Goal: Task Accomplishment & Management: Use online tool/utility

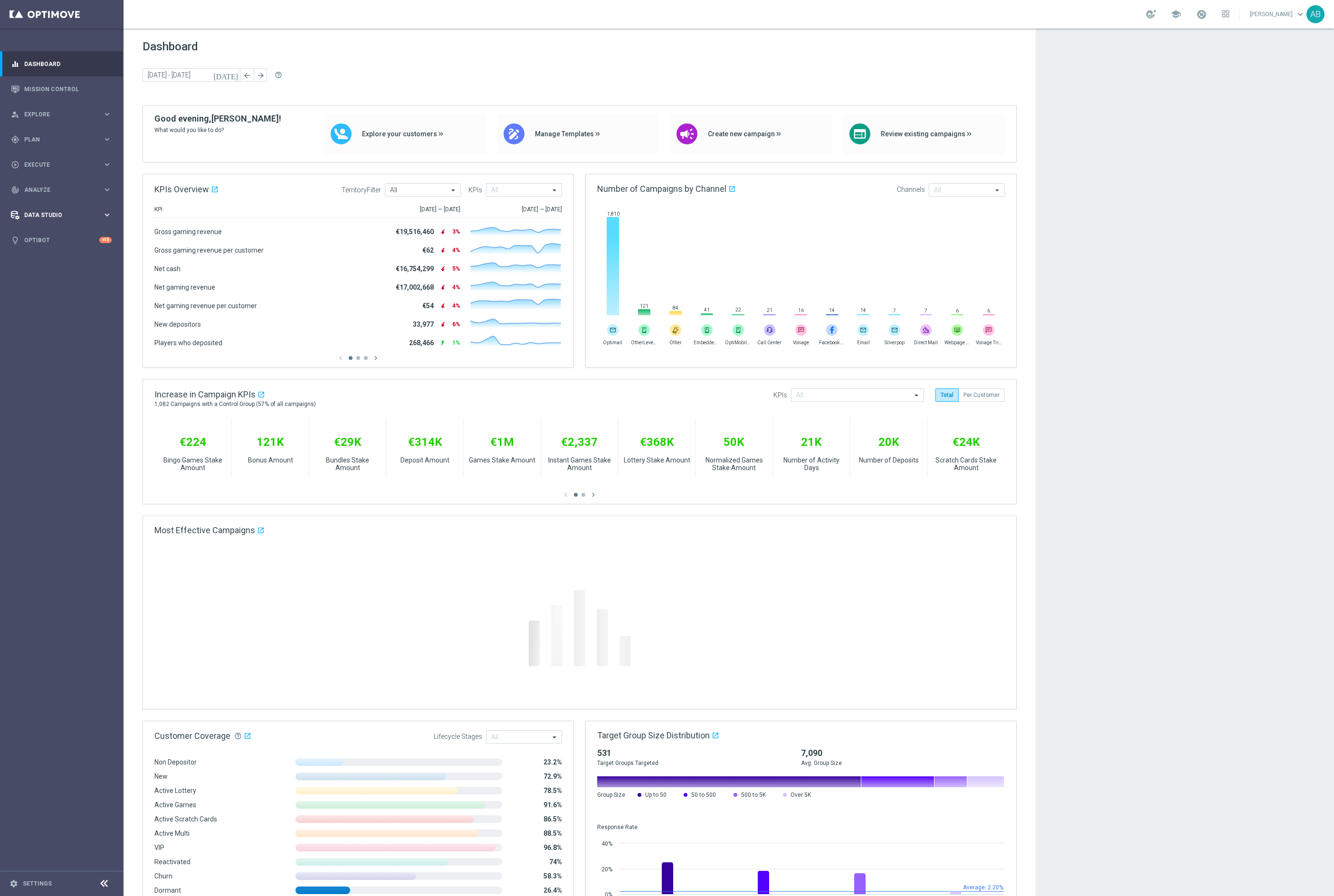
click at [42, 217] on span "Data Studio" at bounding box center [64, 215] width 79 height 6
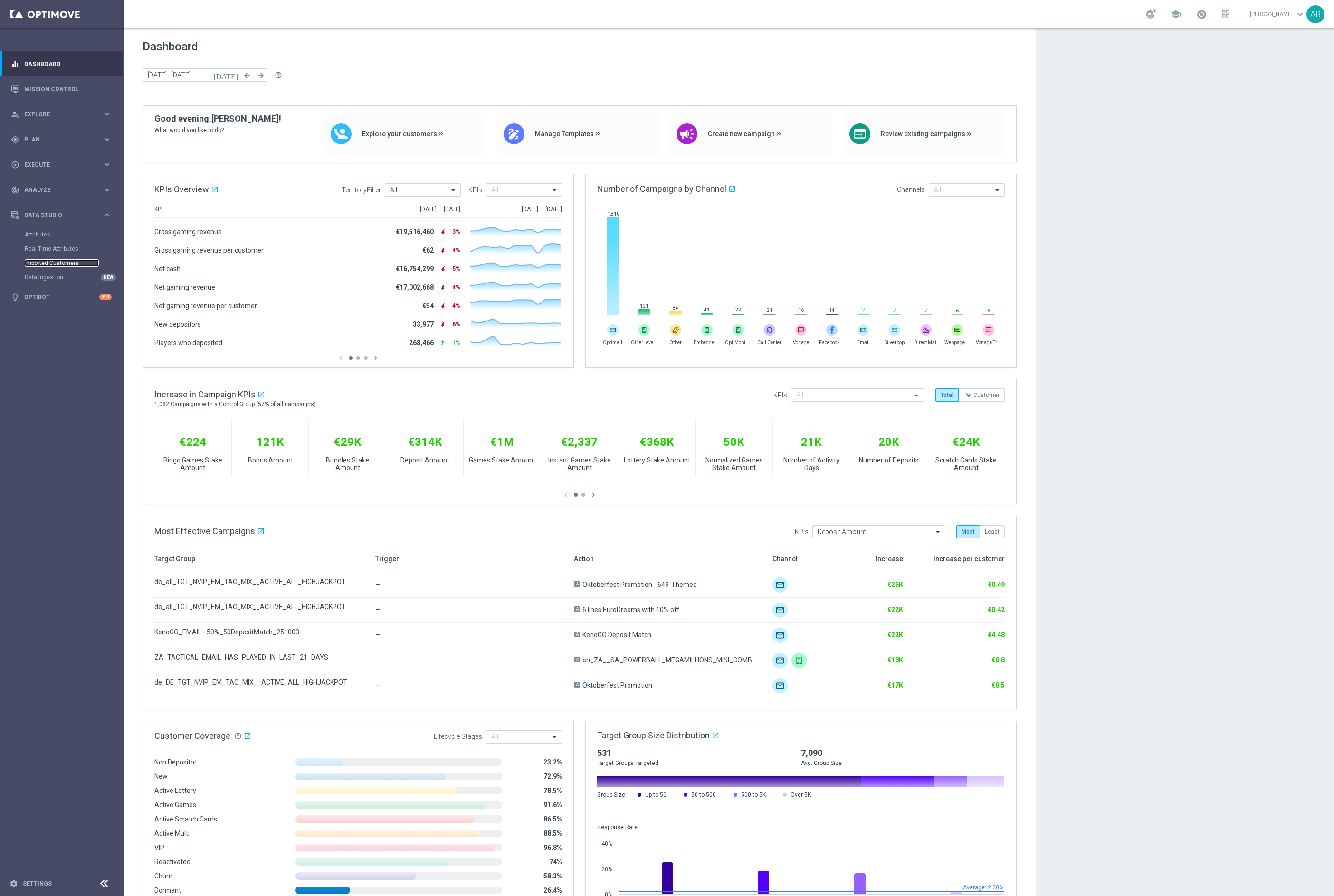
click at [48, 266] on link "Imported Customers" at bounding box center [61, 263] width 74 height 8
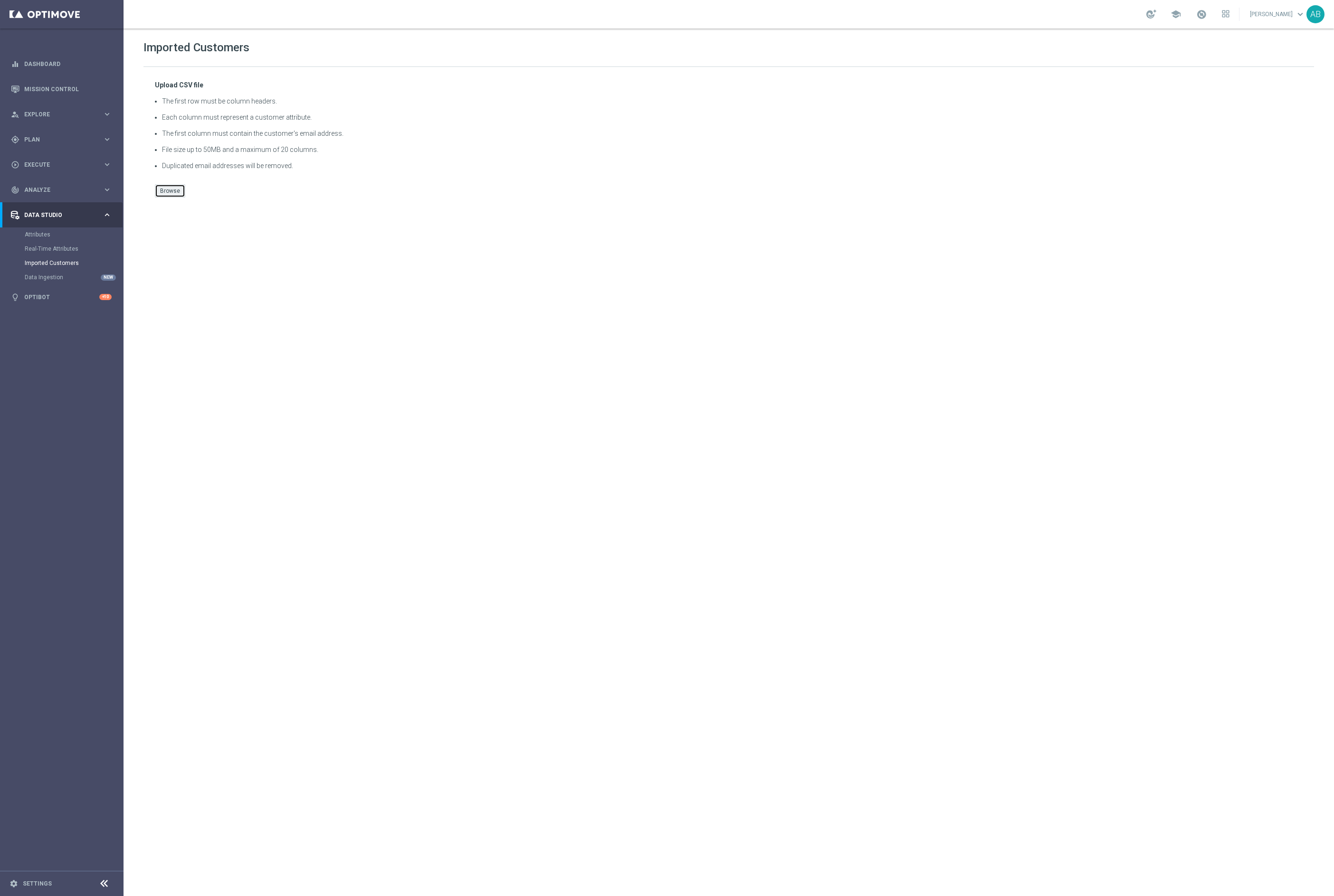
click at [165, 191] on button "Browse" at bounding box center [169, 190] width 31 height 13
click at [177, 194] on button "Browse" at bounding box center [169, 190] width 31 height 13
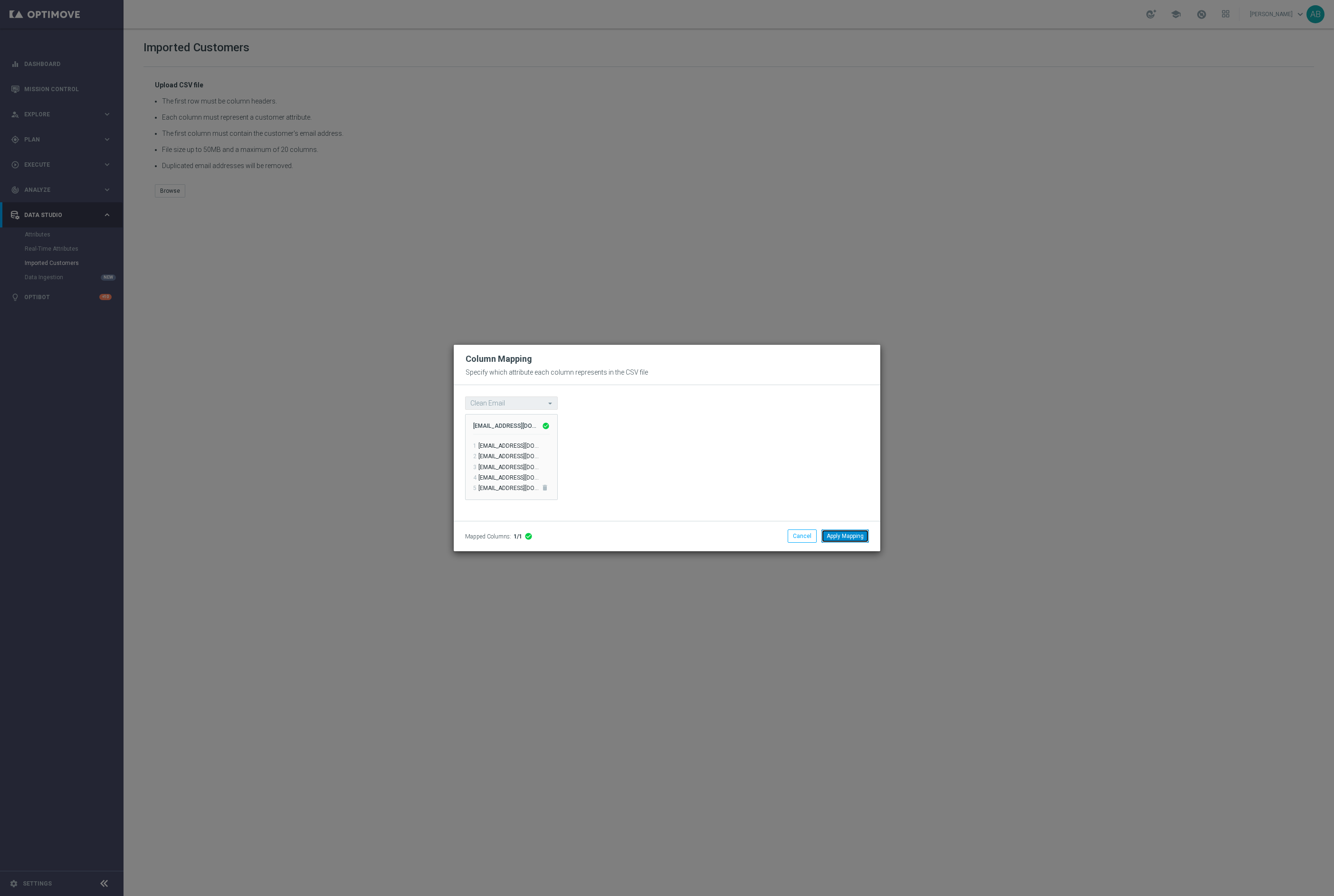
click at [832, 537] on button "Apply Mapping" at bounding box center [846, 536] width 47 height 13
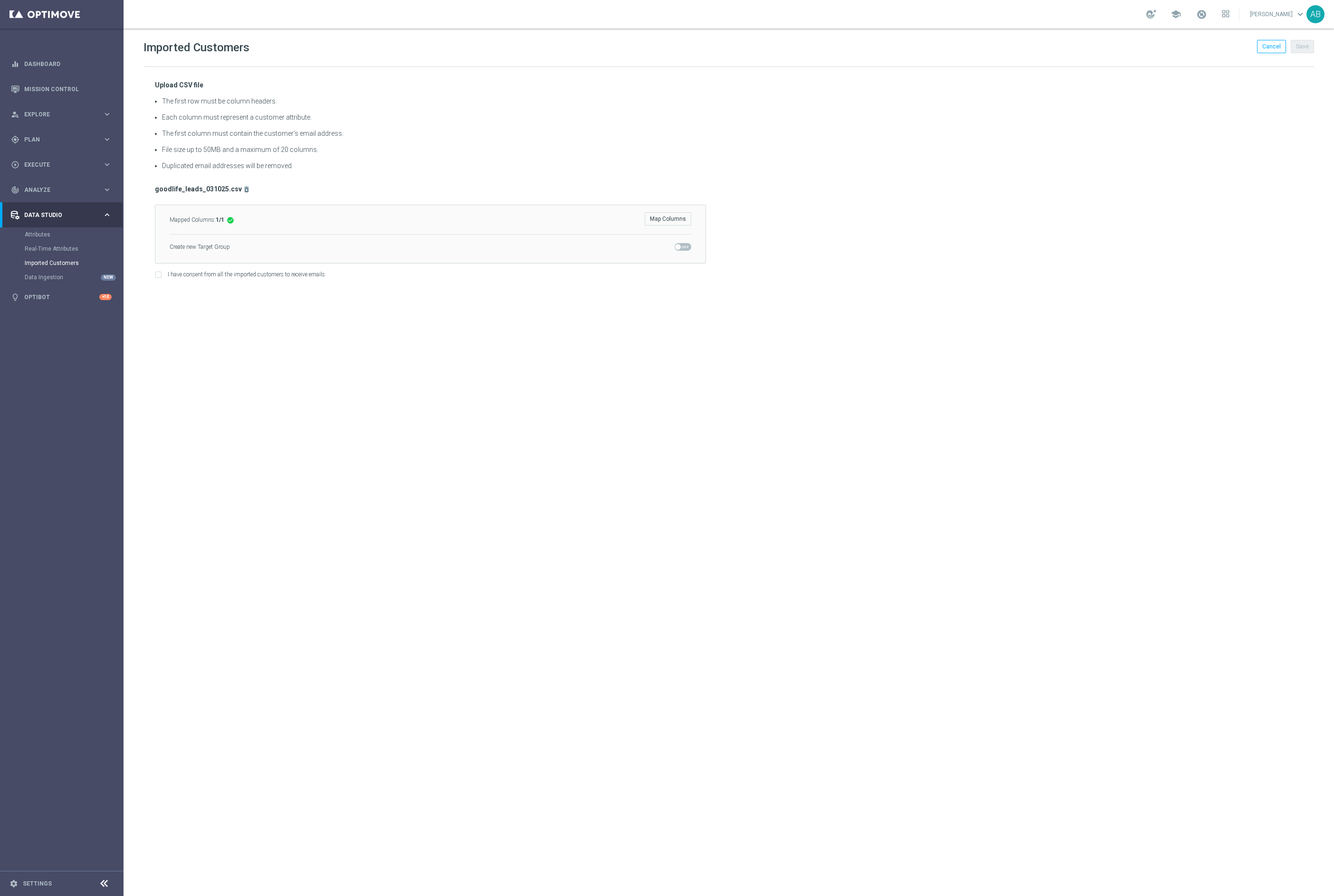
click at [677, 250] on span at bounding box center [678, 247] width 6 height 6
click at [677, 251] on input "checkbox" at bounding box center [682, 247] width 17 height 8
checkbox input "true"
click at [266, 267] on input "text" at bounding box center [430, 262] width 522 height 13
paste input "en_GB_ACQ_GOODLIFE_REBRANDED_NVIP_EMA_TAC_GM_050925"
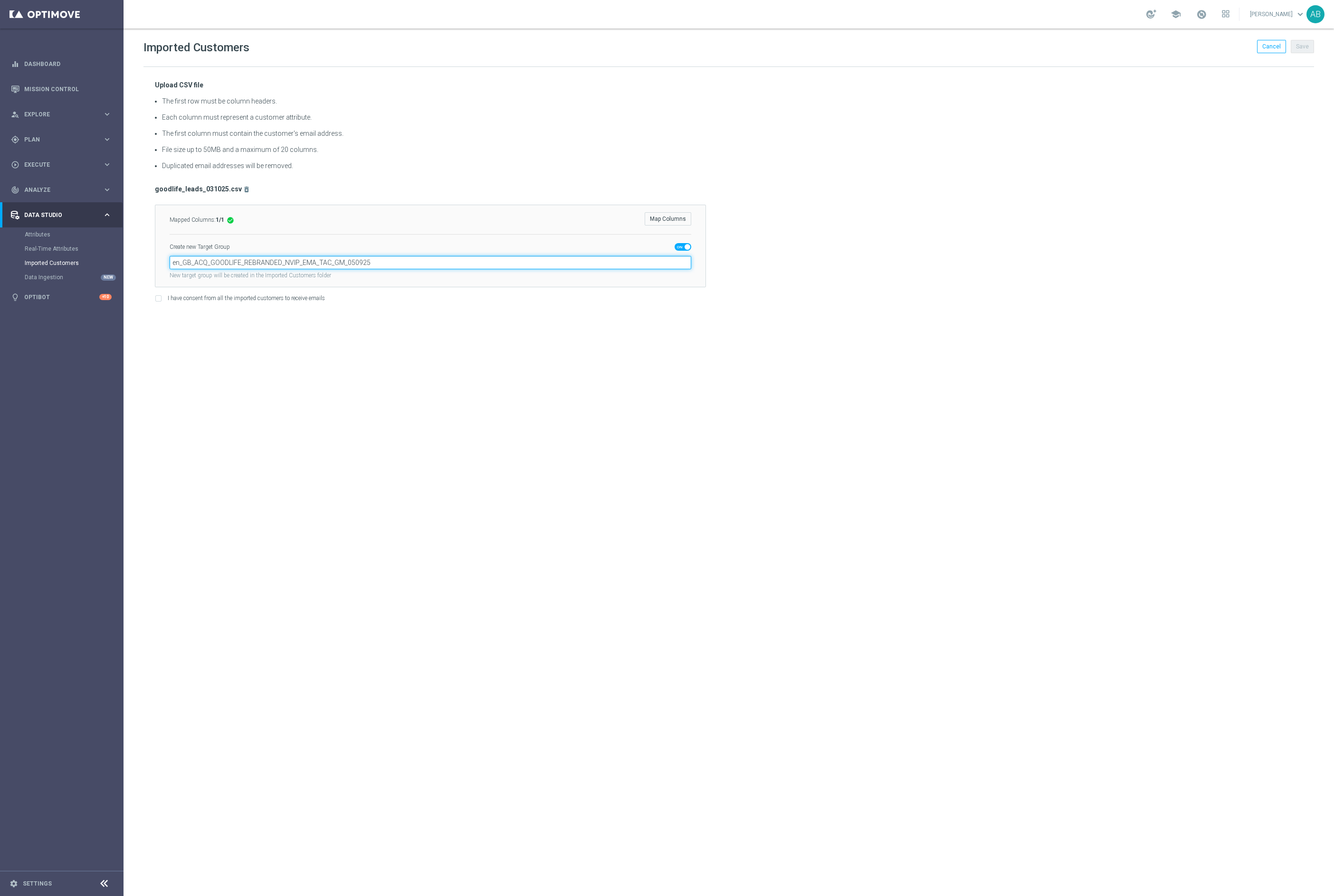
type input "en_GB_ACQ_GOODLIFE_REBRANDED_NVIP_EMA_TAC_GM_050925"
click at [238, 322] on div "Imported Customers Cancel Save Upload CSV file The first row must be column hea…" at bounding box center [729, 463] width 1211 height 868
click at [152, 300] on div "Upload CSV file The first row must be column headers. Each column must represen…" at bounding box center [729, 192] width 1171 height 251
click at [156, 300] on input "I have consent from all the imported customers to receive emails" at bounding box center [157, 300] width 6 height 6
checkbox input "true"
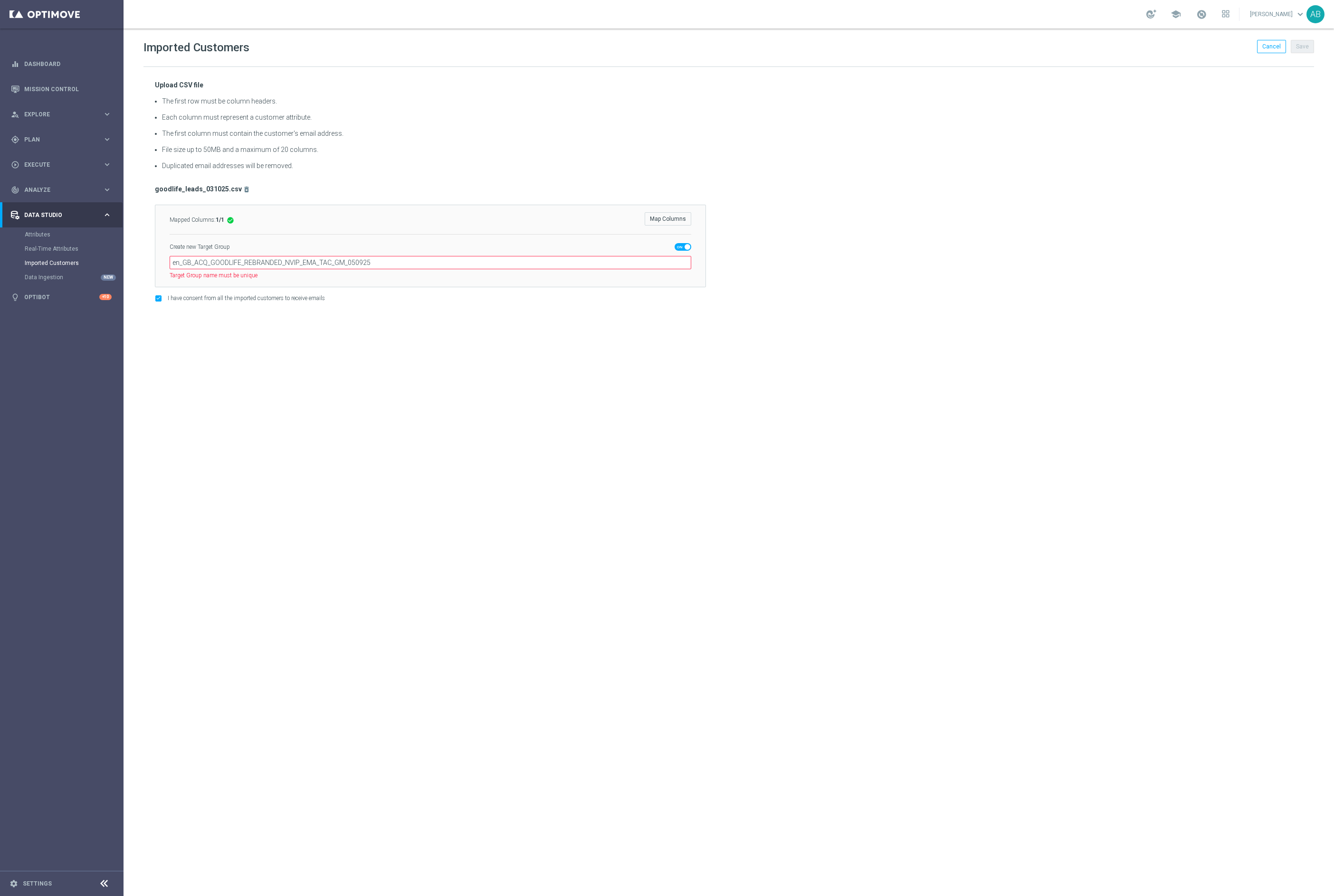
click at [304, 408] on div "Imported Customers Cancel Save Upload CSV file The first row must be column hea…" at bounding box center [729, 463] width 1211 height 868
click at [362, 268] on input "en_GB_ACQ_GOODLIFE_REBRANDED_NVIP_EMA_TAC_GM_050925" at bounding box center [430, 262] width 522 height 13
type input "en_GB_ACQ_GOODLIFE_REBRANDED_NVIP_EMA_TAC_GM_051025"
click at [441, 559] on div "Imported Customers Cancel Save Upload CSV file The first row must be column hea…" at bounding box center [729, 463] width 1211 height 868
click at [361, 264] on input "en_GB_ACQ_GOODLIFE_REBRANDED_NVIP_EMA_TAC_GM_051025" at bounding box center [430, 262] width 522 height 13
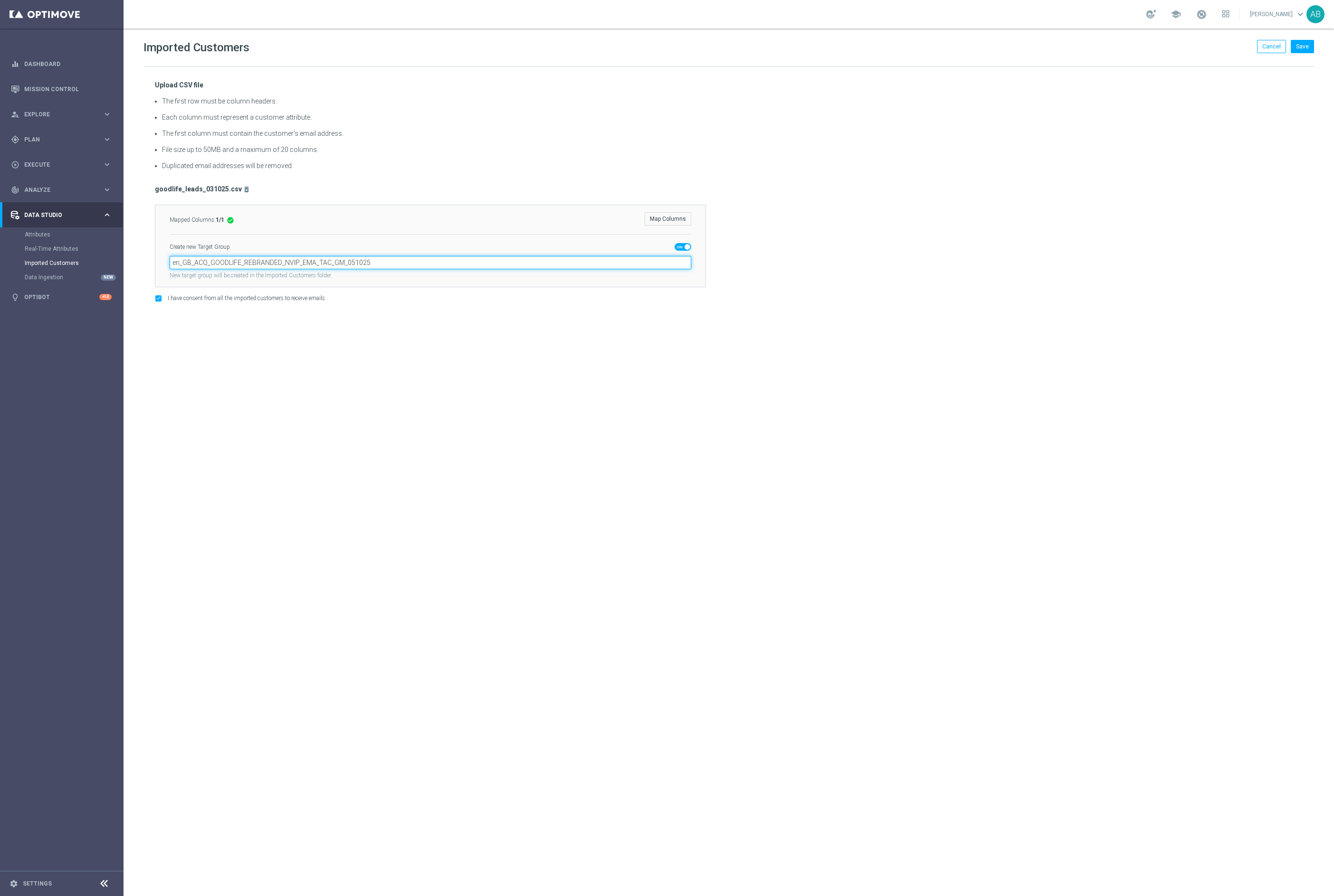
click at [361, 264] on input "en_GB_ACQ_GOODLIFE_REBRANDED_NVIP_EMA_TAC_GM_051025" at bounding box center [430, 262] width 522 height 13
click at [1303, 45] on button "Save" at bounding box center [1303, 46] width 24 height 13
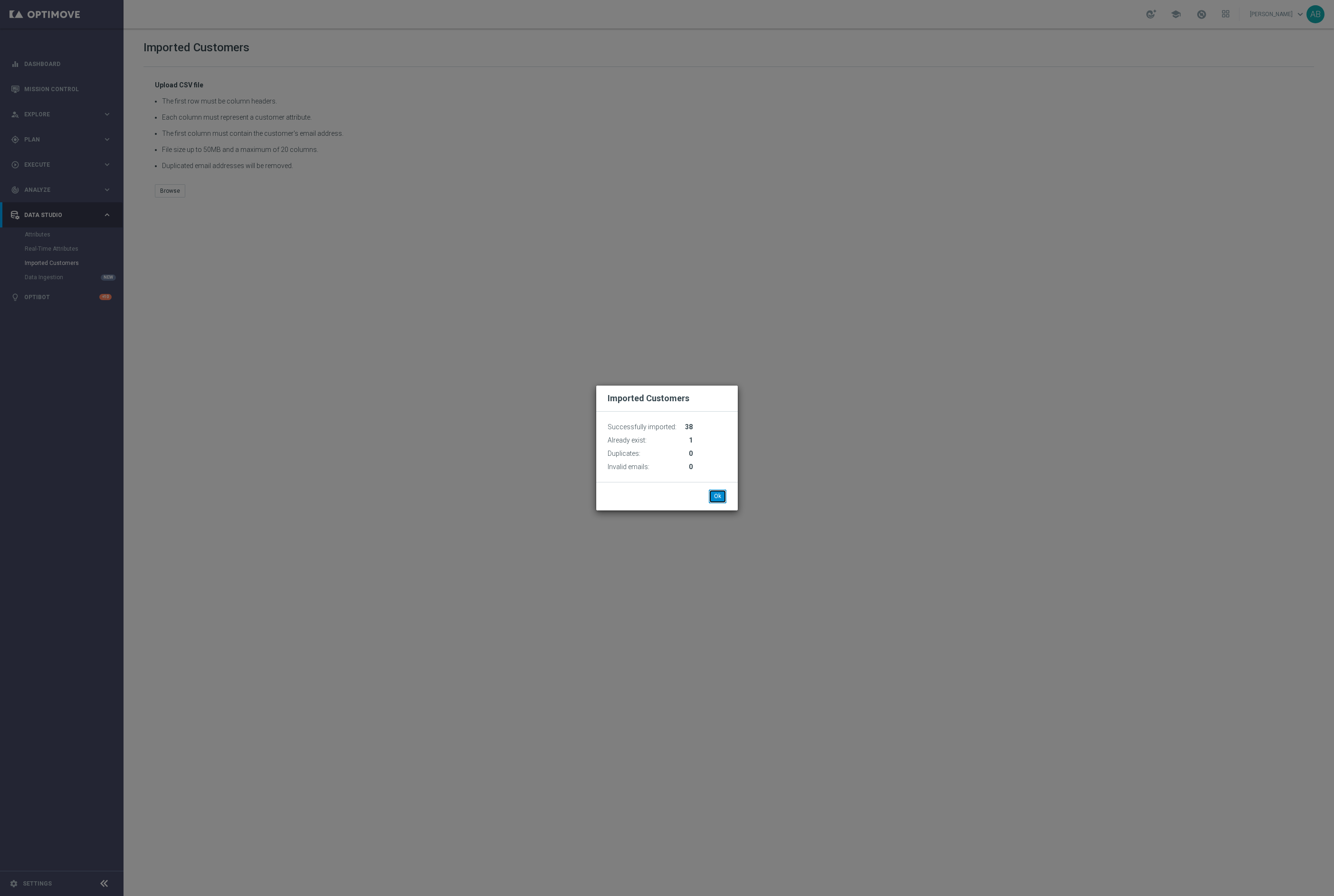
click at [726, 495] on button "Ok" at bounding box center [718, 496] width 17 height 13
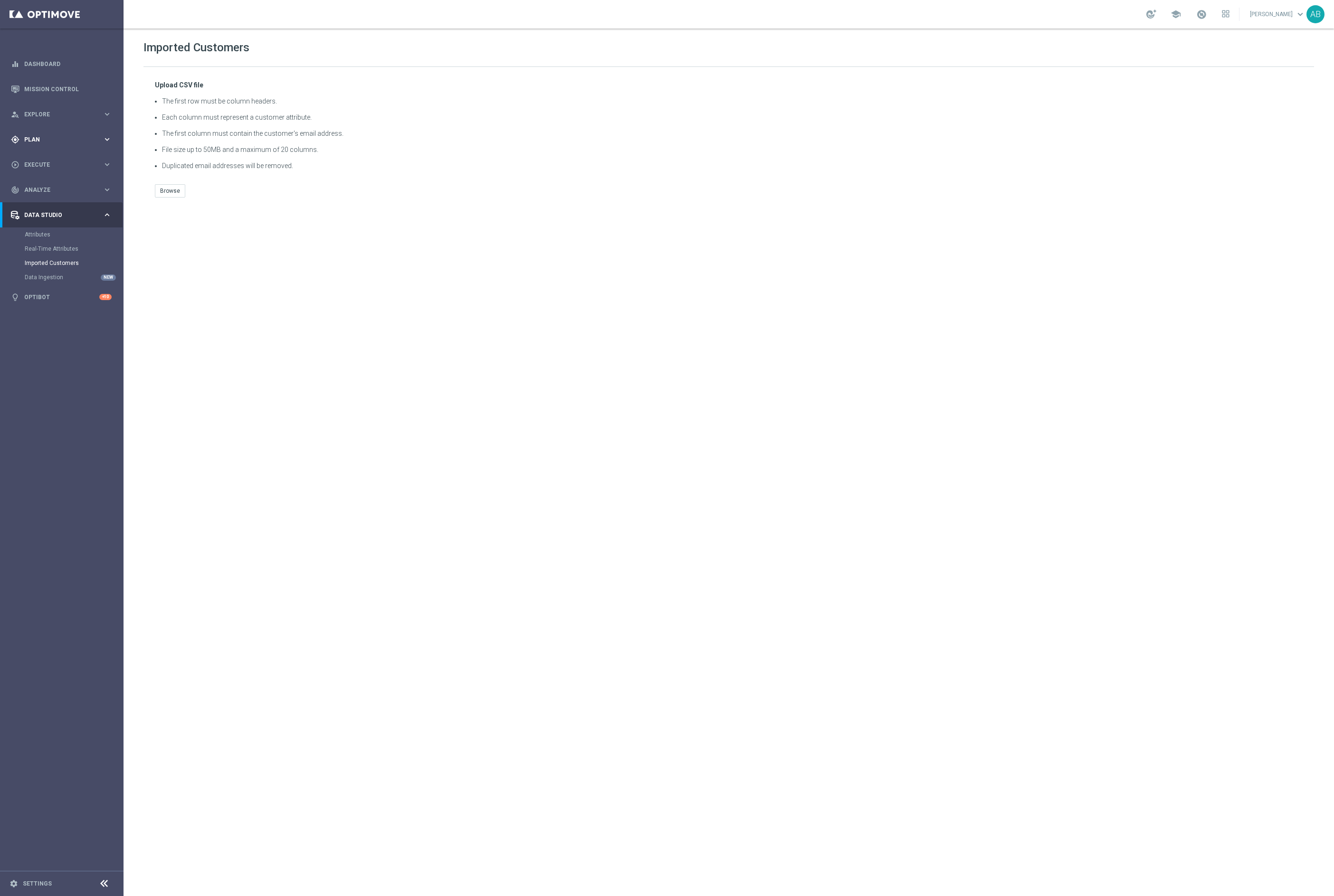
click at [44, 135] on div "gps_fixed Plan" at bounding box center [57, 140] width 92 height 9
click at [46, 161] on link "Target Groups" at bounding box center [61, 159] width 74 height 8
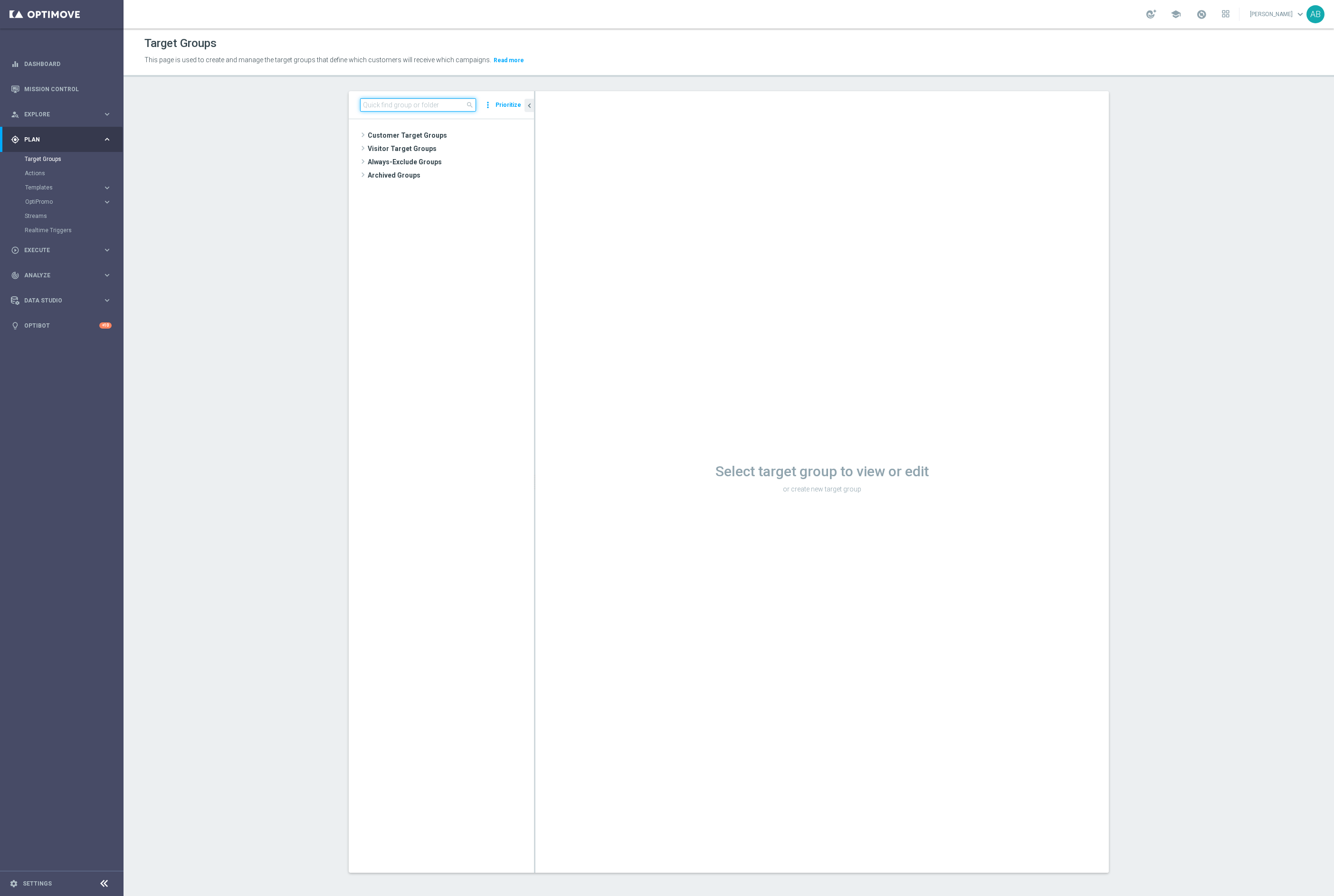
click at [394, 101] on input at bounding box center [418, 105] width 116 height 13
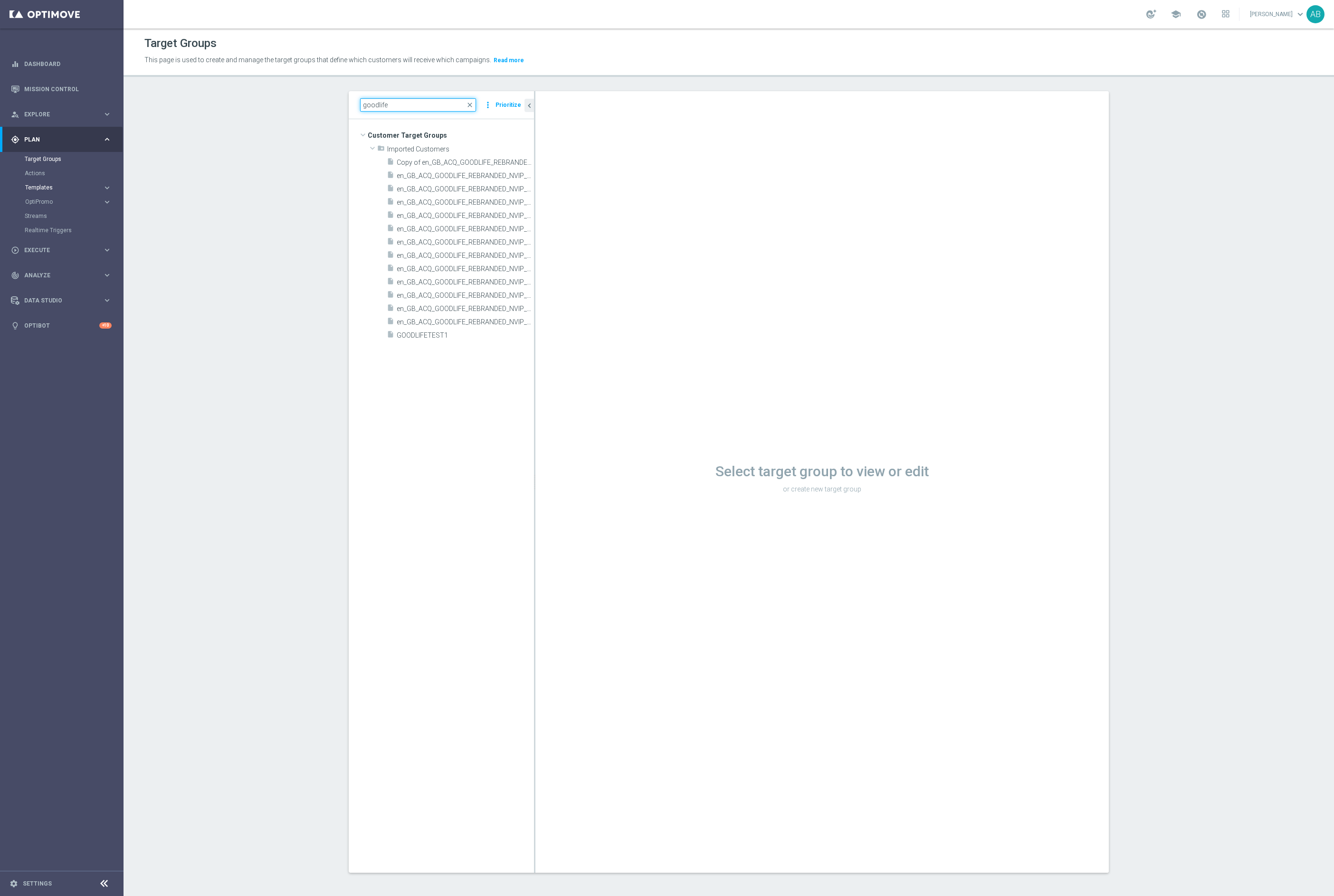
type input "goodlife"
click at [45, 186] on span "Templates" at bounding box center [59, 188] width 68 height 6
click at [45, 199] on link "Optimail" at bounding box center [64, 202] width 69 height 8
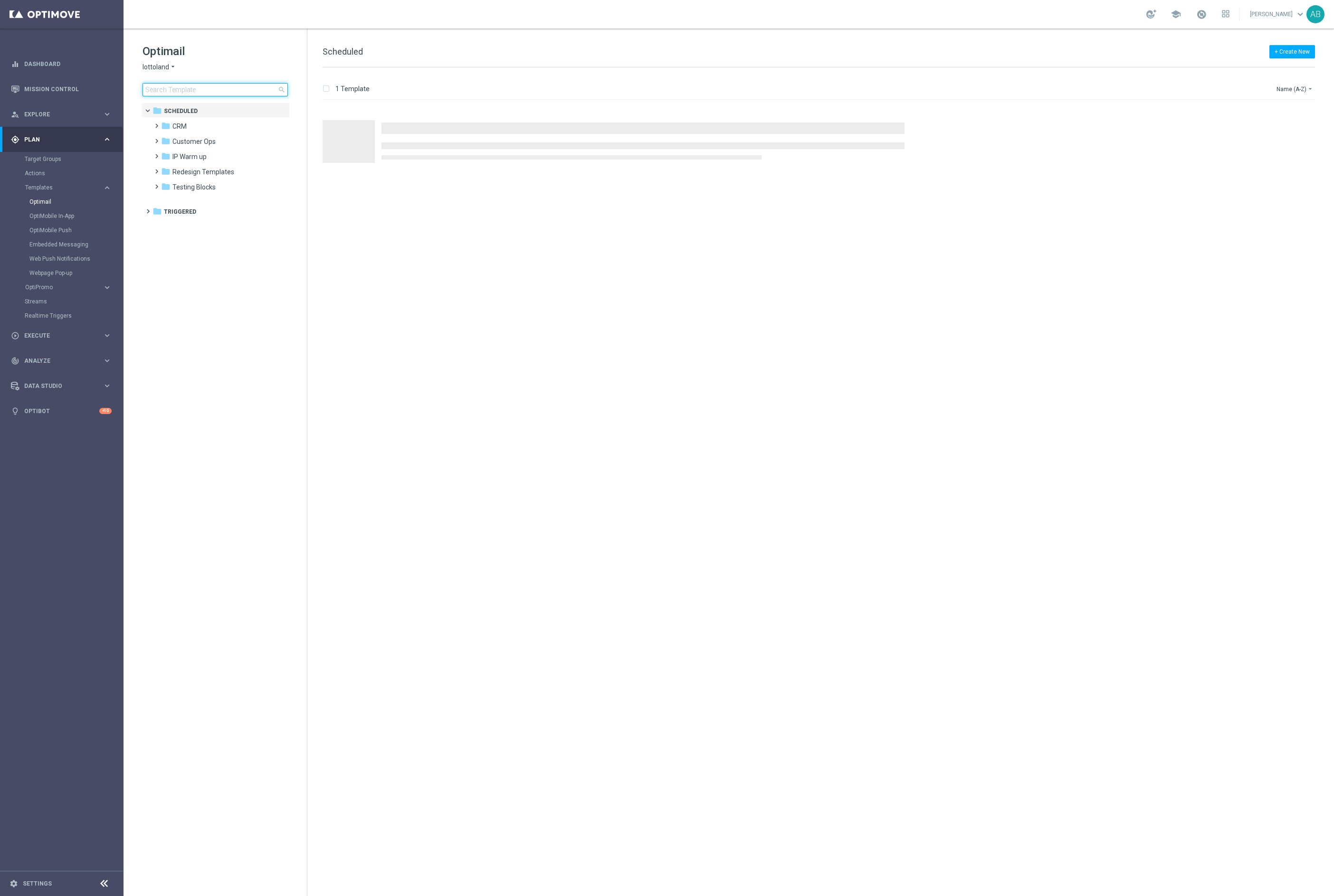
click at [157, 90] on input at bounding box center [215, 89] width 145 height 13
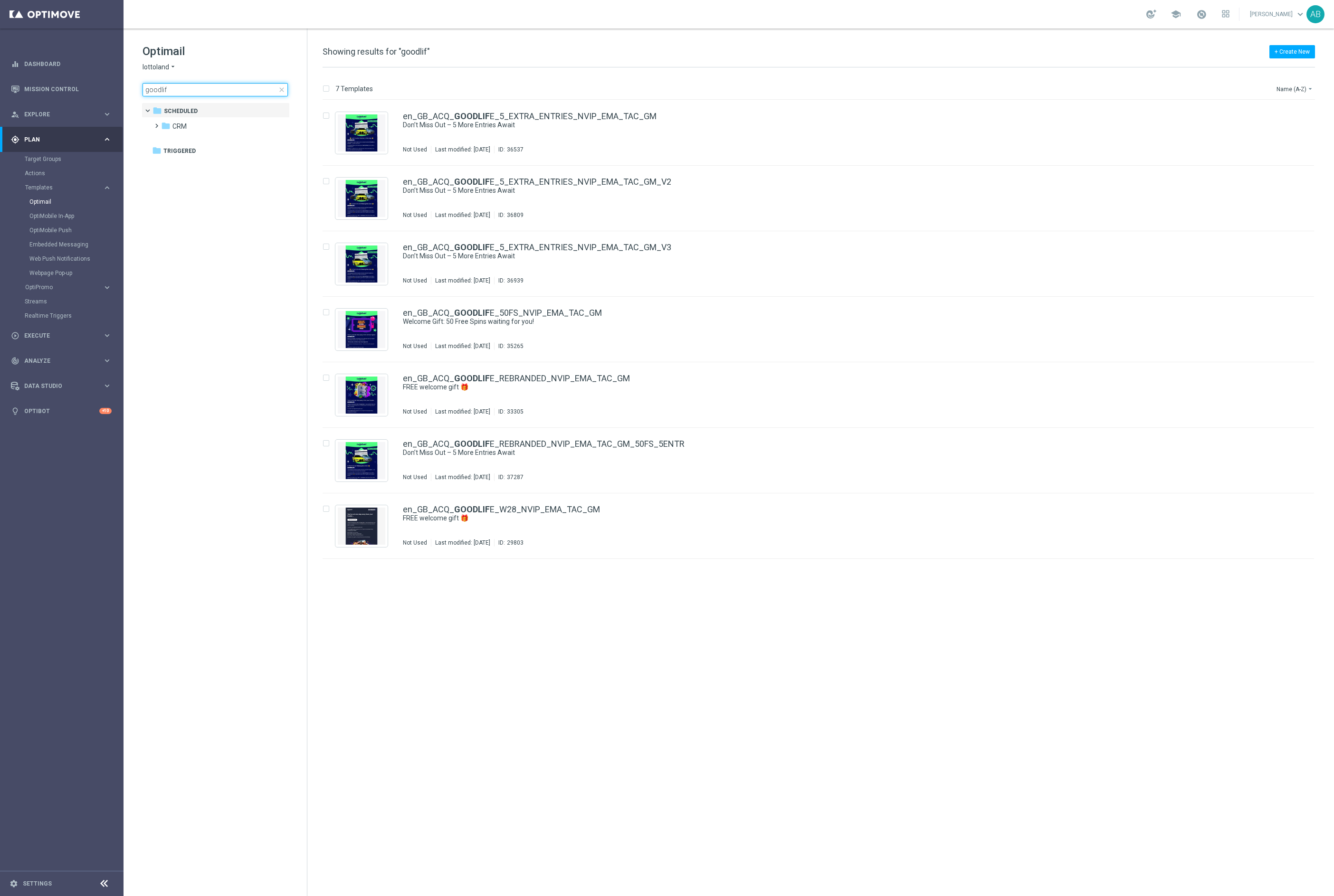
type input "goodlife"
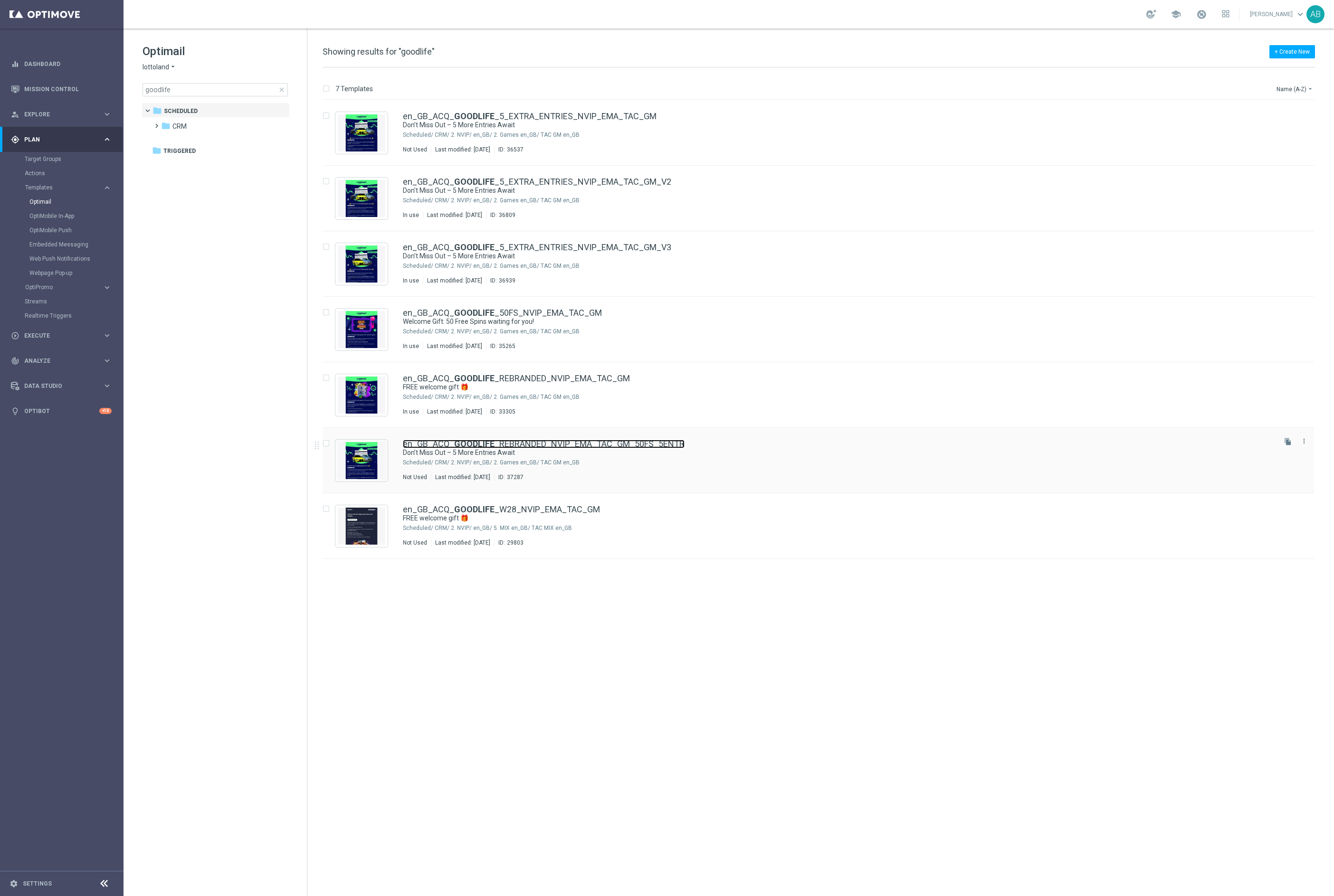
click at [529, 441] on link "en_GB_ACQ_ GOODLIFE _REBRANDED_NVIP_EMA_TAC_GM_50FS_5ENTR" at bounding box center [543, 445] width 282 height 9
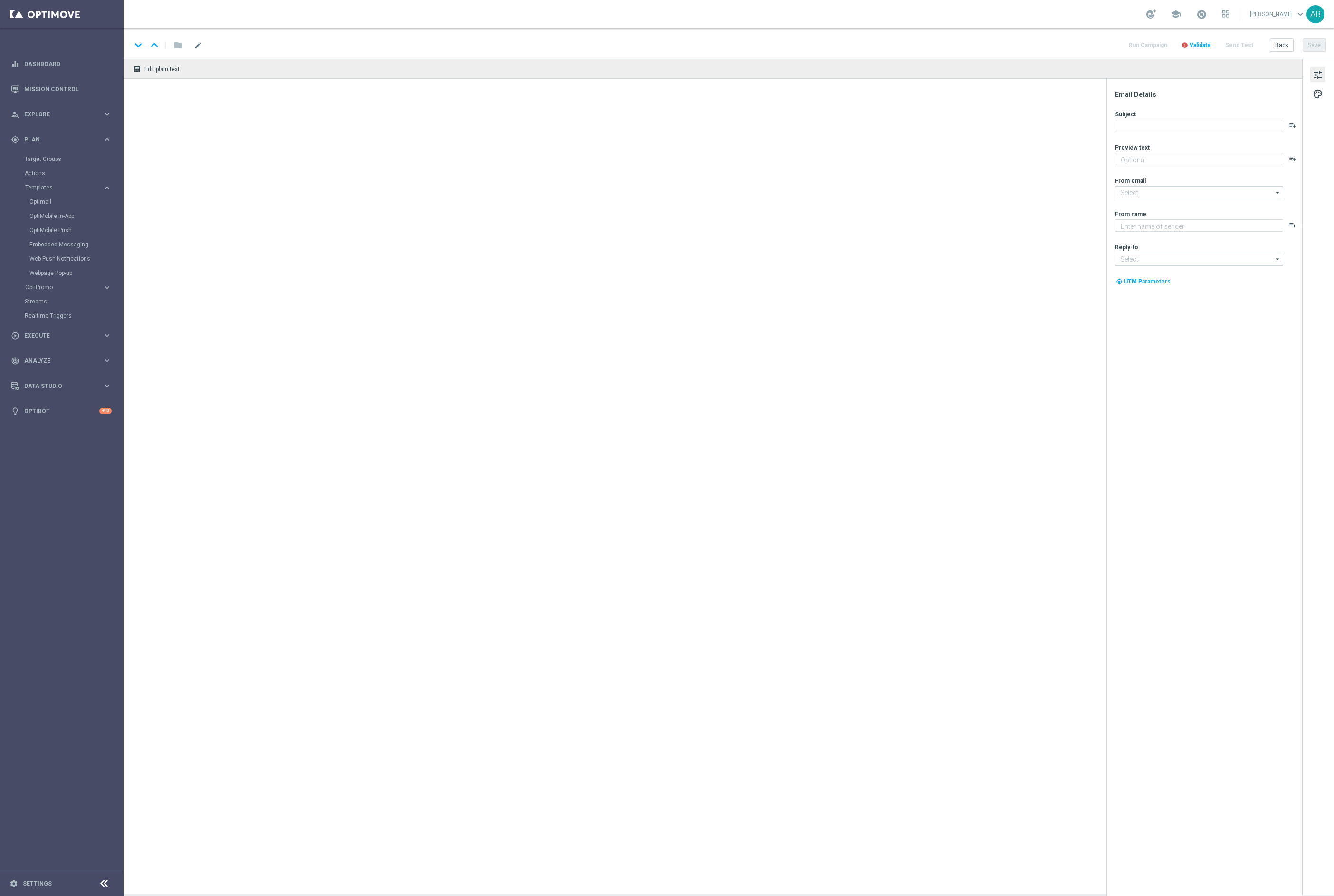
type textarea "Secure your extra entries and get even closer to the major prize"
type input "[EMAIL_ADDRESS][DOMAIN_NAME]"
type textarea "Lottoland"
type input "[EMAIL_ADDRESS][DOMAIN_NAME]"
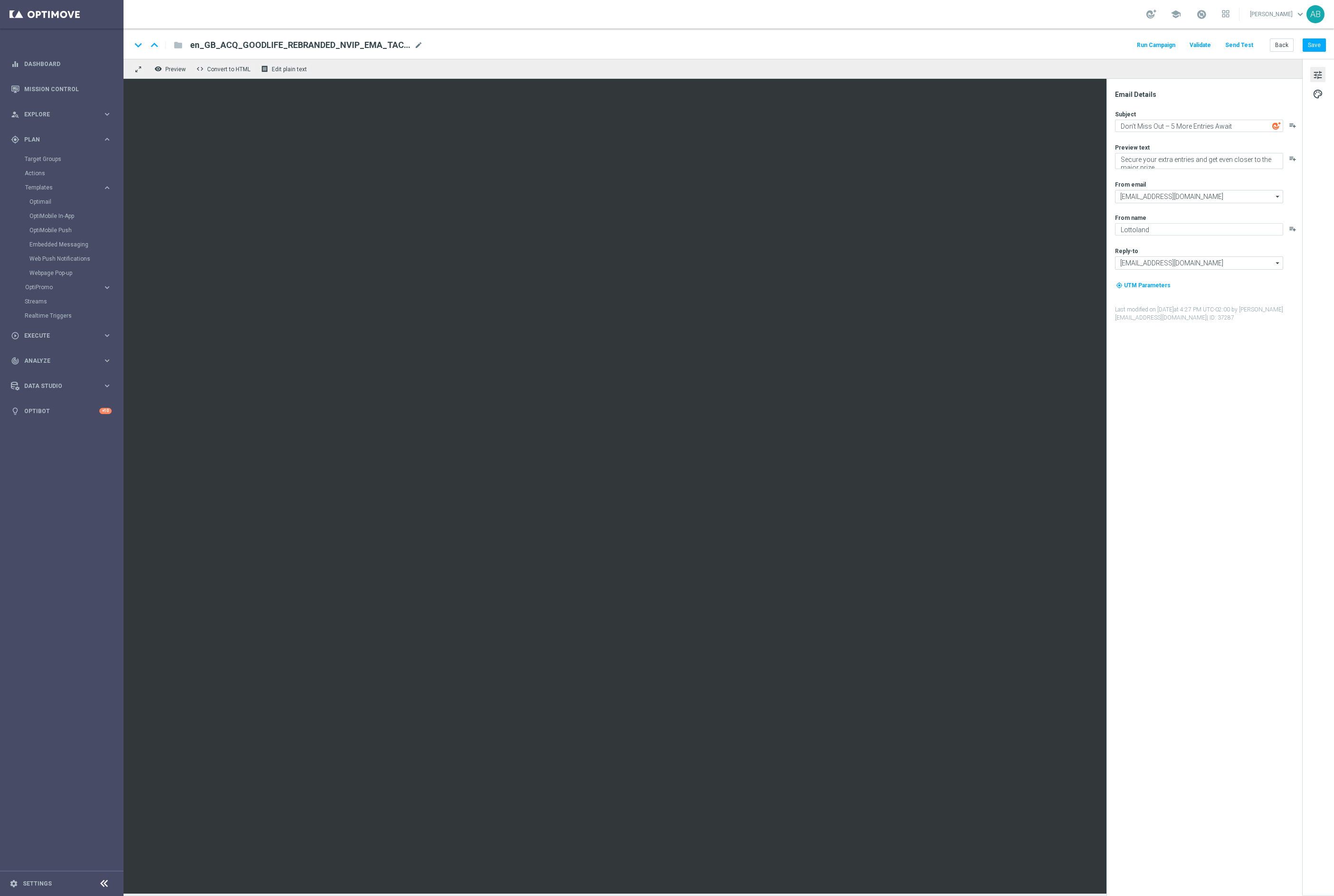
click at [350, 45] on span "en_GB_ACQ_GOODLIFE_REBRANDED_NVIP_EMA_TAC_GM_50FS_5ENTR" at bounding box center [301, 45] width 220 height 11
click at [350, 45] on input "en_GB_ACQ_GOODLIFE_REBRANDED_NVIP_EMA_TAC_GM_50FS_5ENTR" at bounding box center [308, 45] width 236 height 12
click at [44, 336] on span "Execute" at bounding box center [64, 335] width 79 height 6
click at [41, 183] on link "Campaign Builder" at bounding box center [61, 184] width 74 height 8
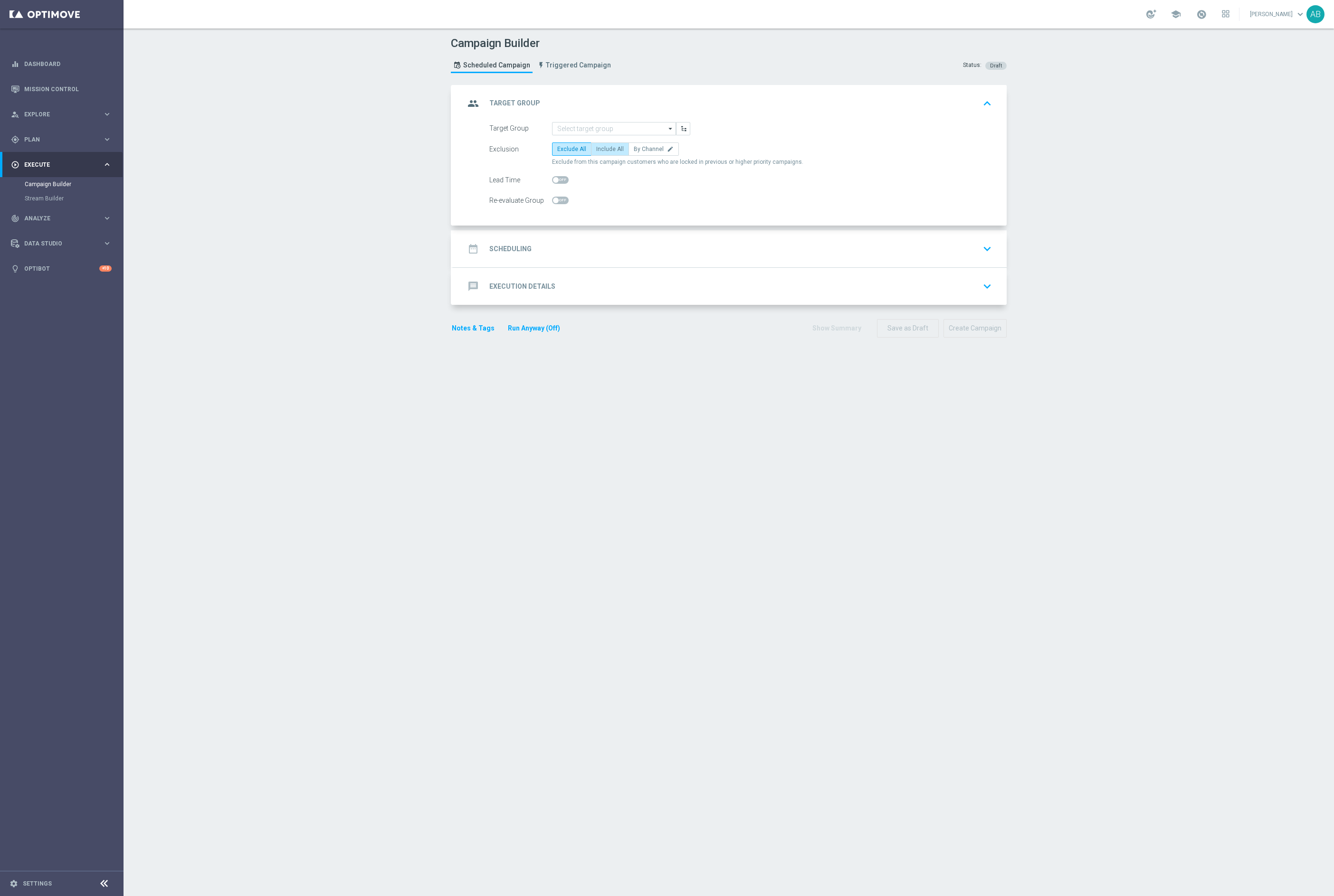
click at [626, 148] on label "Include All" at bounding box center [611, 148] width 38 height 13
click at [603, 148] on input "Include All" at bounding box center [599, 150] width 6 height 6
radio input "true"
click at [598, 133] on input at bounding box center [614, 128] width 124 height 13
paste input "en_GB_ACQ_GOODLIFE_REBRANDED_NVIP_EMA_TAC_GM_051025"
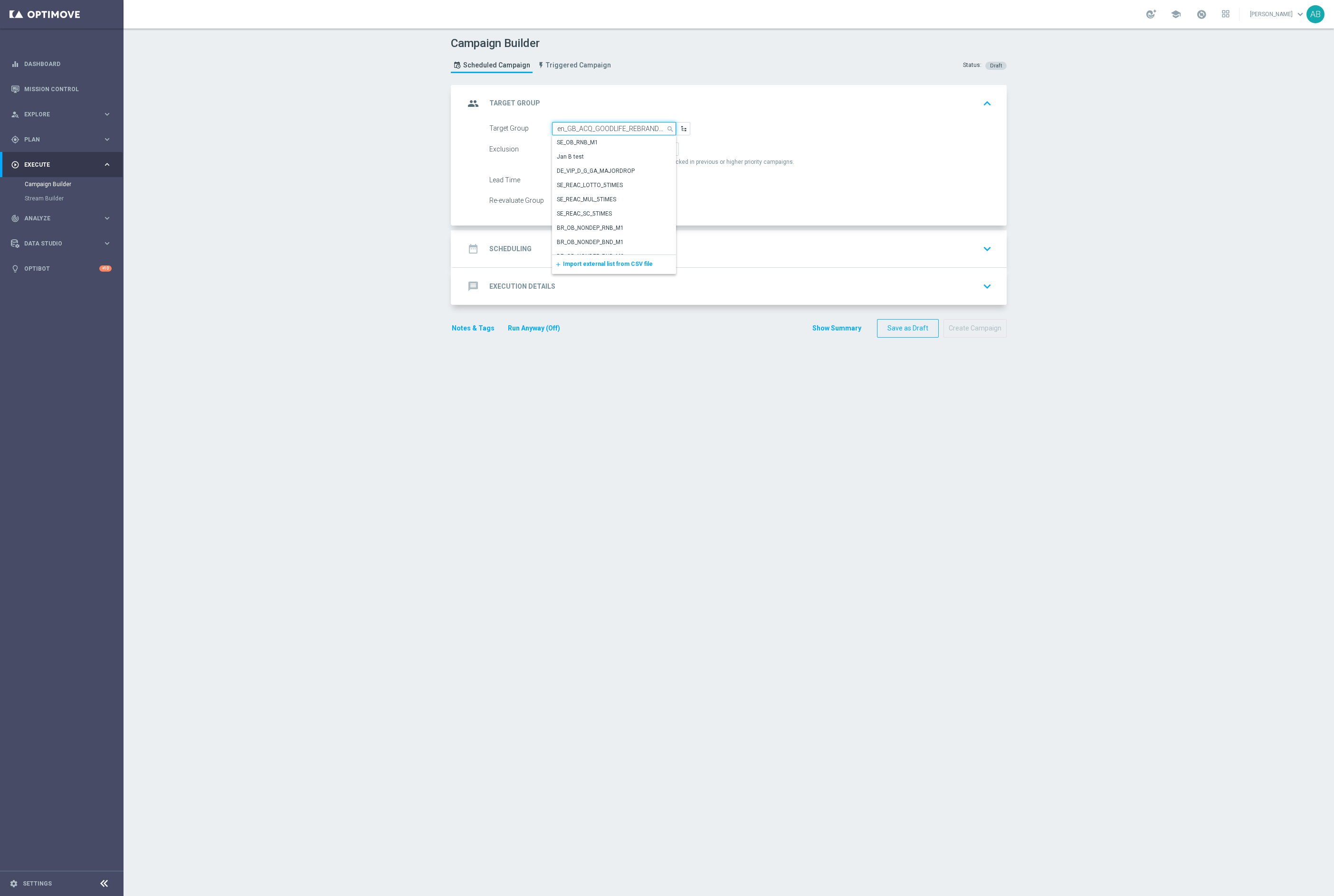
scroll to position [0, 87]
click at [592, 145] on div "en_GB_ACQ_GOODLIFE_REBRANDED_NVIP_EMA_TAC_GM_051025" at bounding box center [615, 147] width 115 height 17
type input "en_GB_ACQ_GOODLIFE_REBRANDED_NVIP_EMA_TAC_GM_051025"
click at [522, 252] on h2 "Scheduling" at bounding box center [510, 249] width 42 height 9
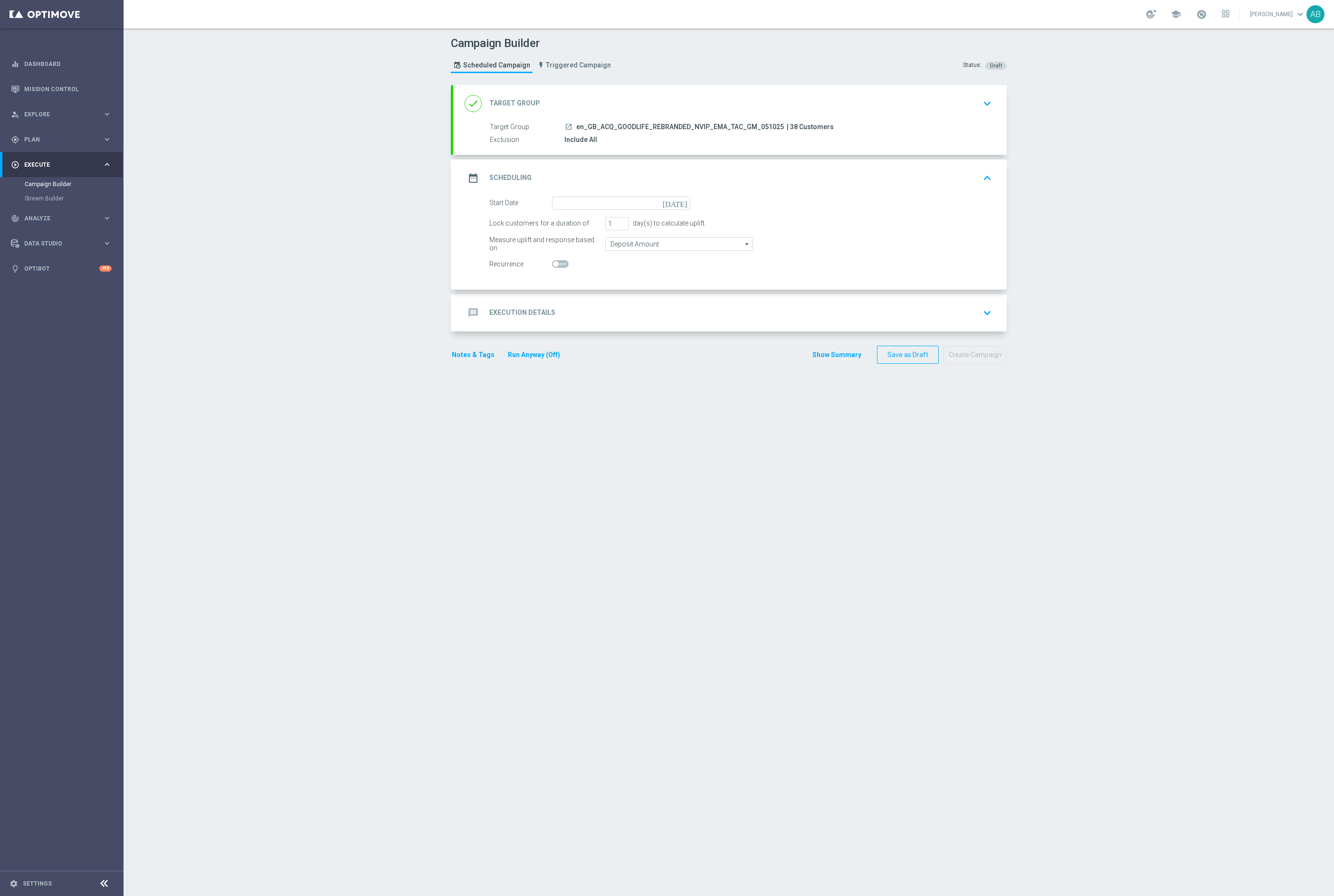
click at [688, 199] on icon "[DATE]" at bounding box center [677, 202] width 28 height 10
click at [680, 262] on span "5" at bounding box center [677, 256] width 15 height 15
type input "[DATE]"
click at [532, 319] on div "message Execution Details" at bounding box center [510, 314] width 91 height 17
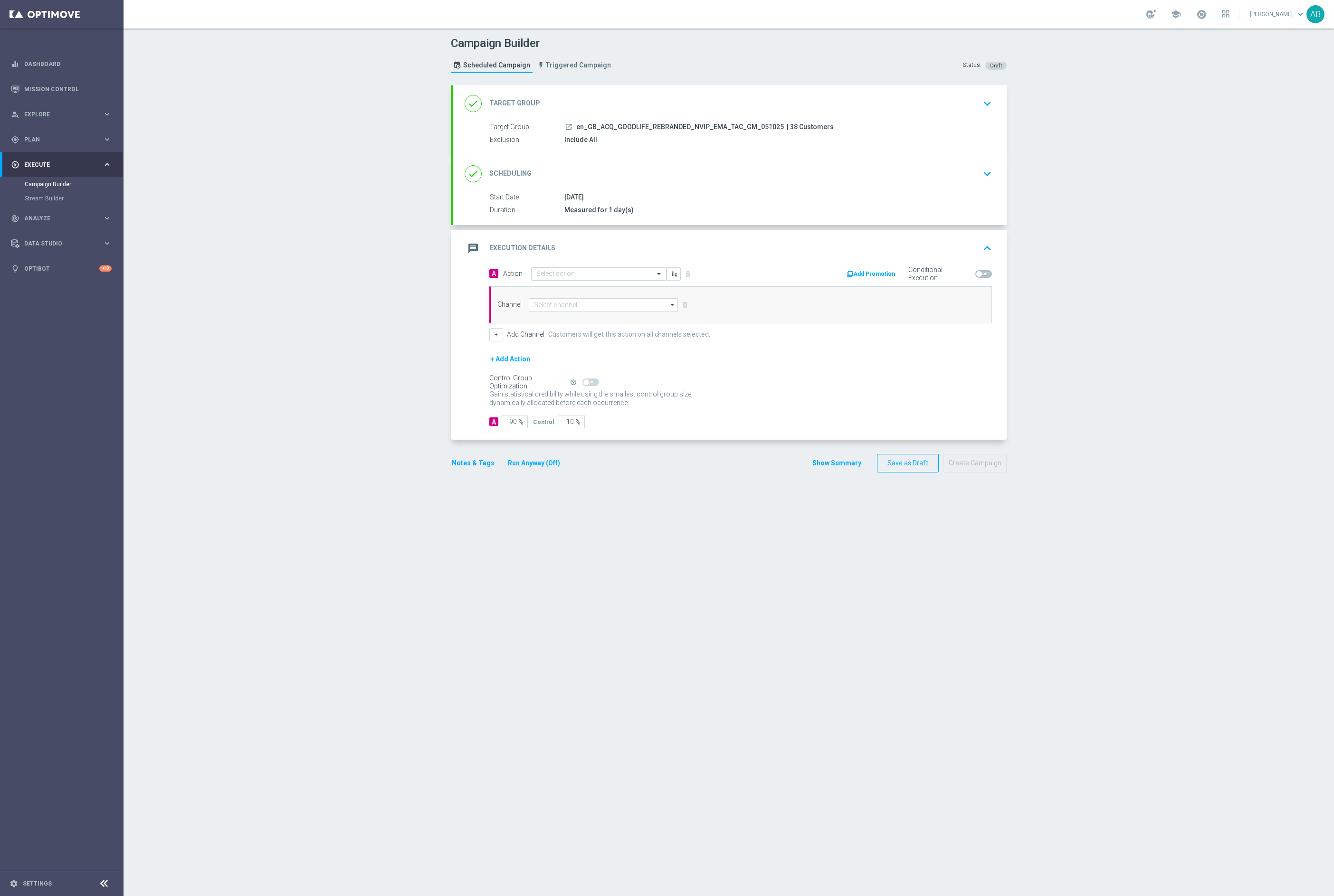
click at [552, 278] on input "text" at bounding box center [589, 274] width 106 height 8
paste input "en_GB_ACQ_GOODLIFE_REBRANDED_NVIP_EMA_TAC_GM"
type input "en_GB_ACQ_GOODLIFE_REBRANDED_NVIP_EMA_TAC_GM"
click at [553, 294] on label "en_GB_ACQ_GOODLIFE_REBRANDED_NVIP_EMA_TAC_GM" at bounding box center [612, 290] width 151 height 8
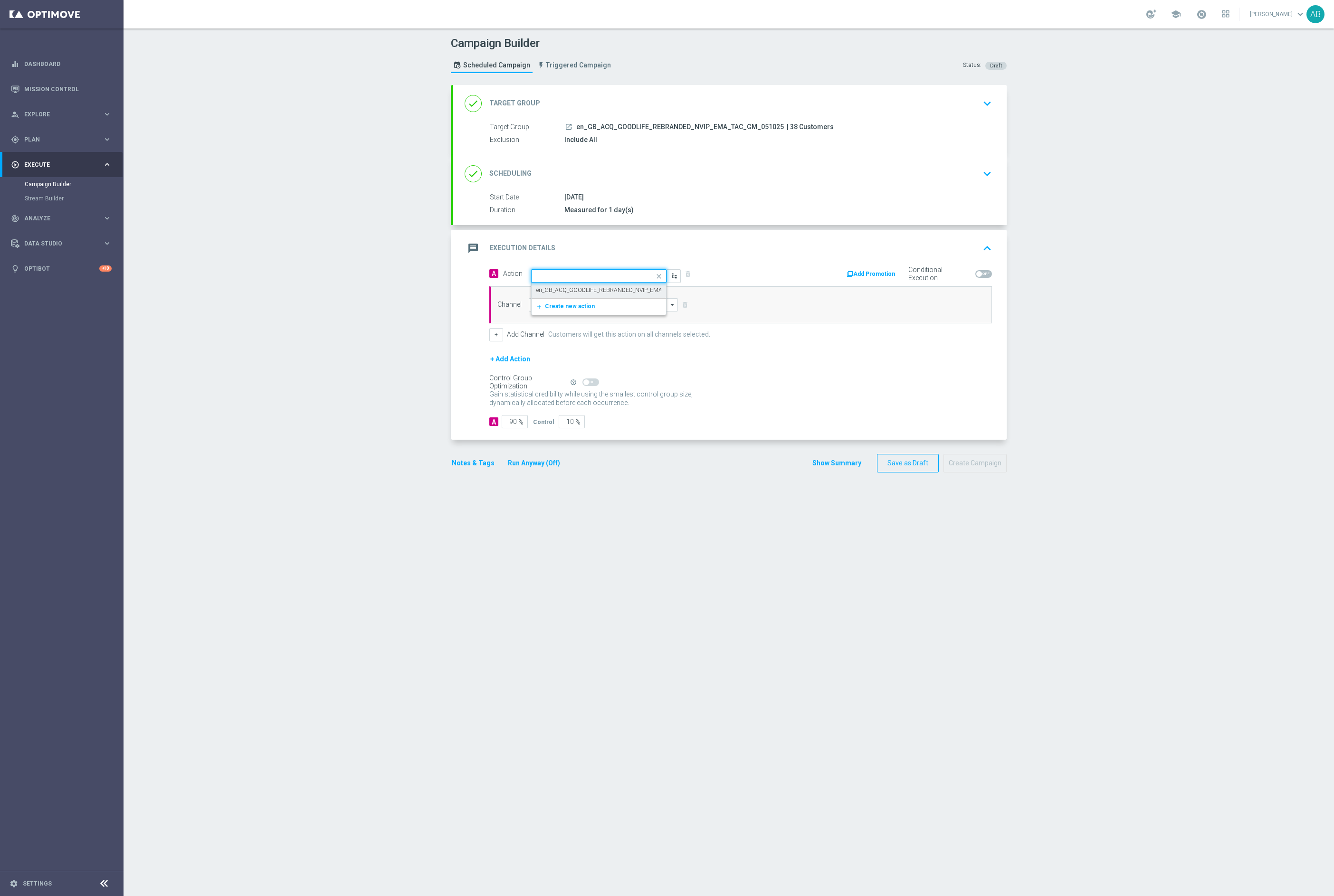
scroll to position [0, 0]
click at [553, 308] on input at bounding box center [603, 305] width 149 height 13
click at [553, 349] on div "Optimail" at bounding box center [544, 348] width 22 height 9
type input "Optimail"
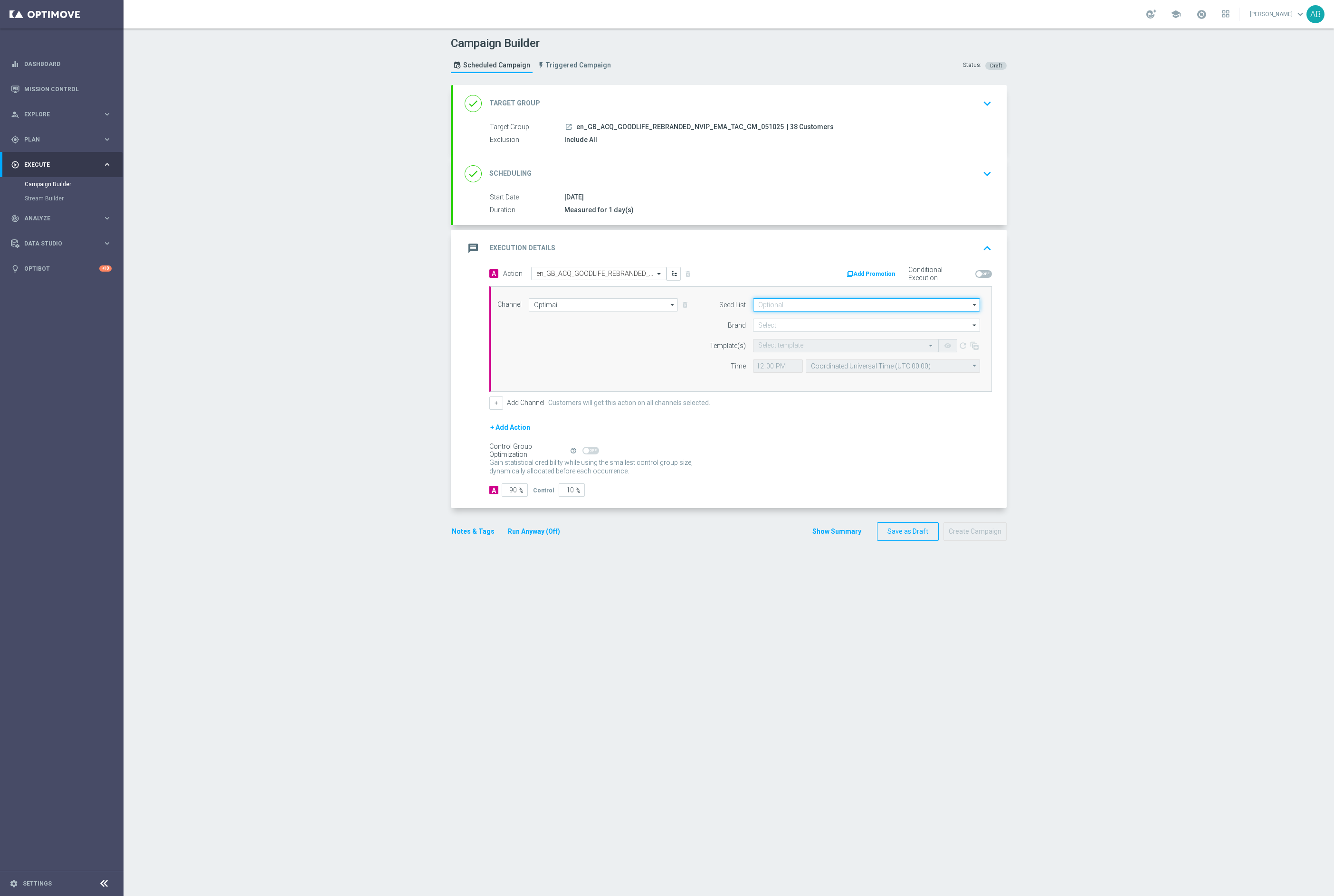
click at [759, 306] on input at bounding box center [867, 305] width 227 height 13
click at [765, 330] on div "Mandatory seed list" at bounding box center [789, 333] width 62 height 9
click at [695, 370] on div "Channel Optimail Optimail arrow_drop_down Drag here to set row groups Drag here…" at bounding box center [738, 340] width 497 height 82
type input "Mandatory seed list"
click at [826, 322] on input at bounding box center [867, 325] width 227 height 13
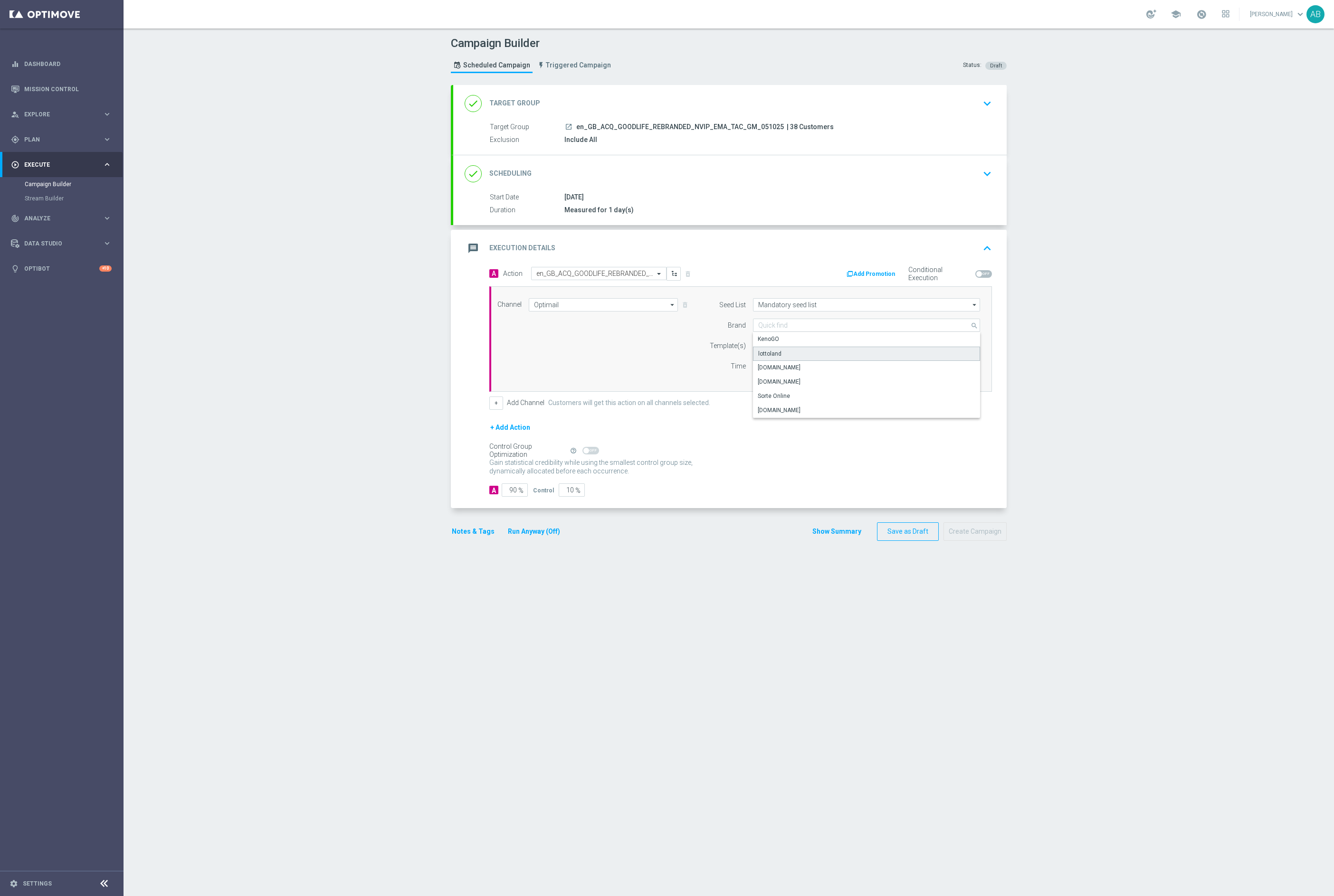
click at [798, 359] on div "lottoland" at bounding box center [867, 354] width 228 height 14
type input "lottoland"
click at [778, 342] on div "Quick find" at bounding box center [773, 345] width 30 height 8
paste input "en_GB_ACQ_GOODLIFE_REBRANDED_NVIP_EMA_TAC_GM_50FS_5ENTR"
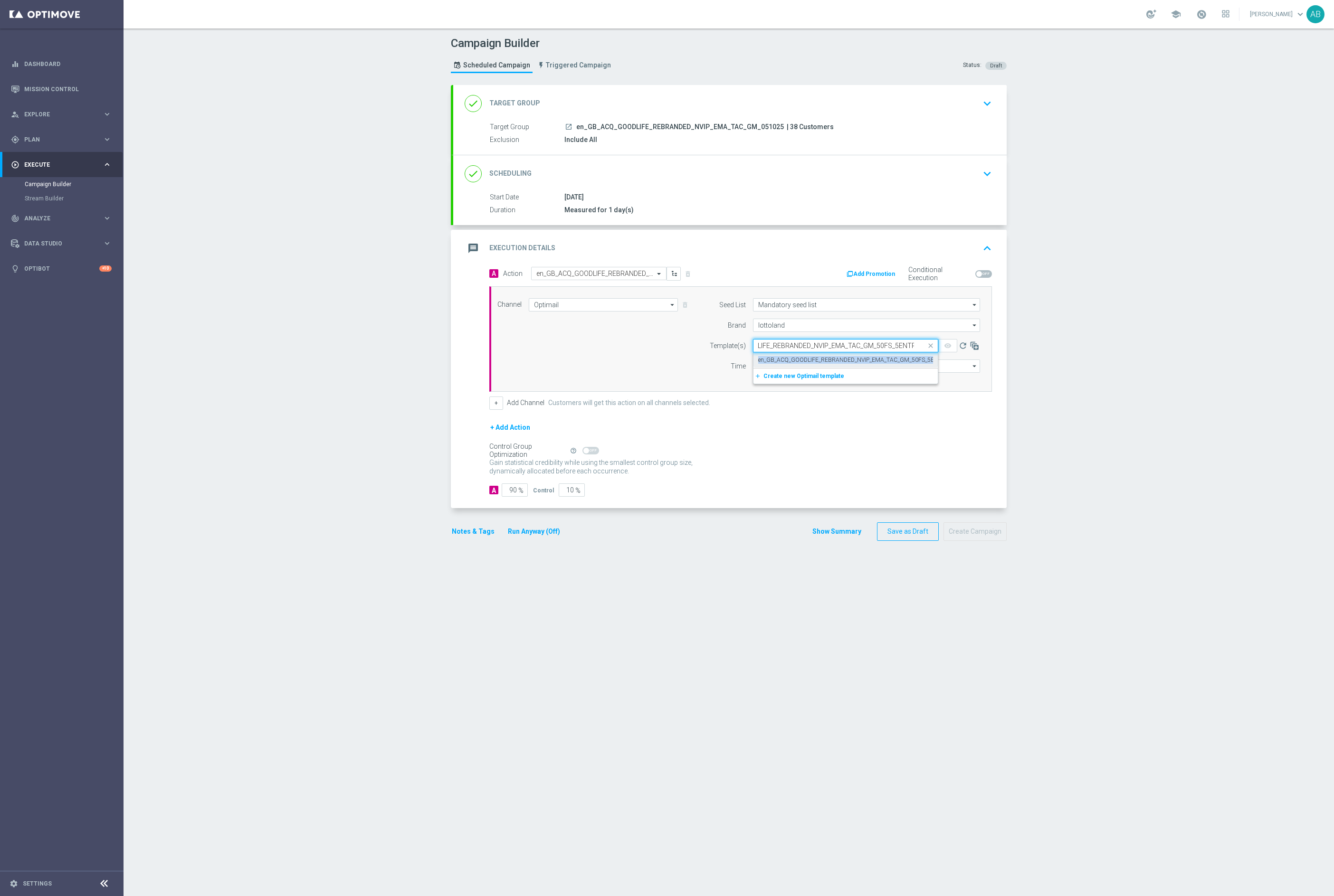
click at [769, 361] on label "en_GB_ACQ_GOODLIFE_REBRANDED_NVIP_EMA_TAC_GM_50FS_5ENTR" at bounding box center [852, 360] width 187 height 8
type input "en_GB_ACQ_GOODLIFE_REBRANDED_NVIP_EMA_TAC_GM_50FS_5ENTR"
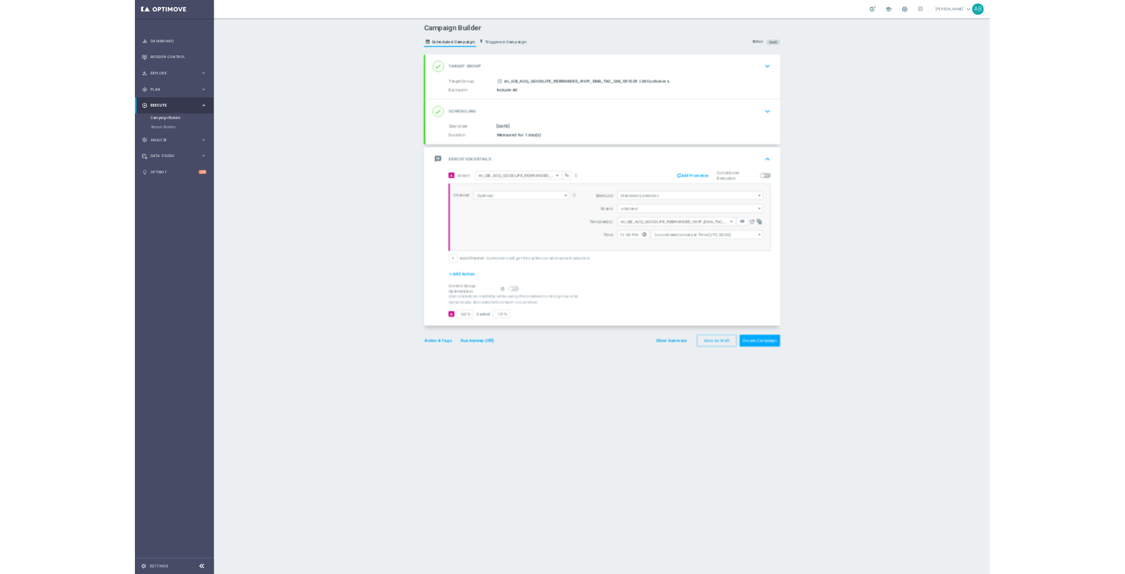
scroll to position [0, 0]
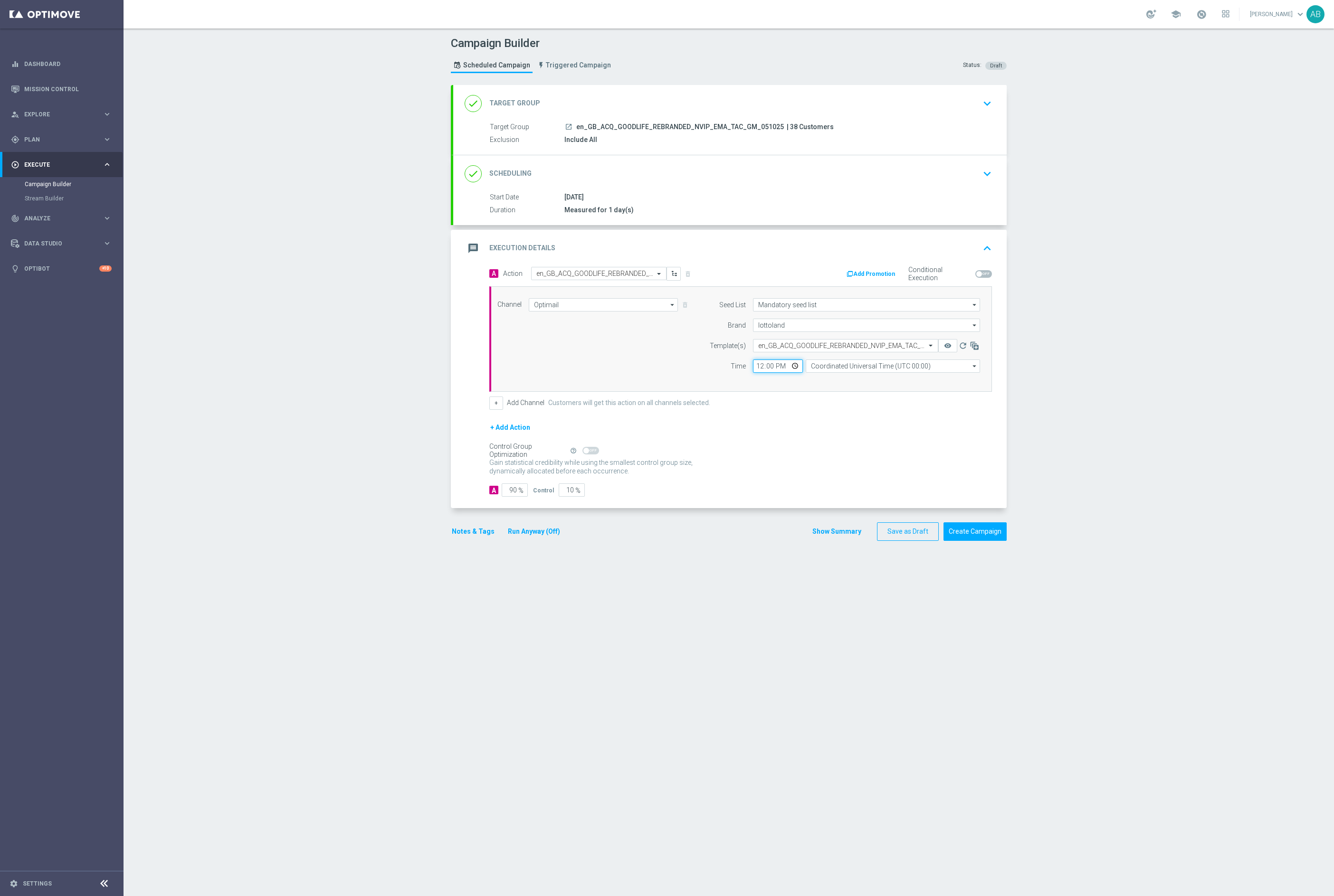
click at [757, 366] on input "12:00" at bounding box center [778, 366] width 50 height 13
type input "19:00"
click at [861, 369] on input "Coordinated Universal Time (UTC 00:00)" at bounding box center [894, 366] width 175 height 13
click at [853, 380] on div "United Kingdom Time (UTC +01:00)" at bounding box center [857, 380] width 93 height 9
type input "United Kingdom Time (UTC +01:00)"
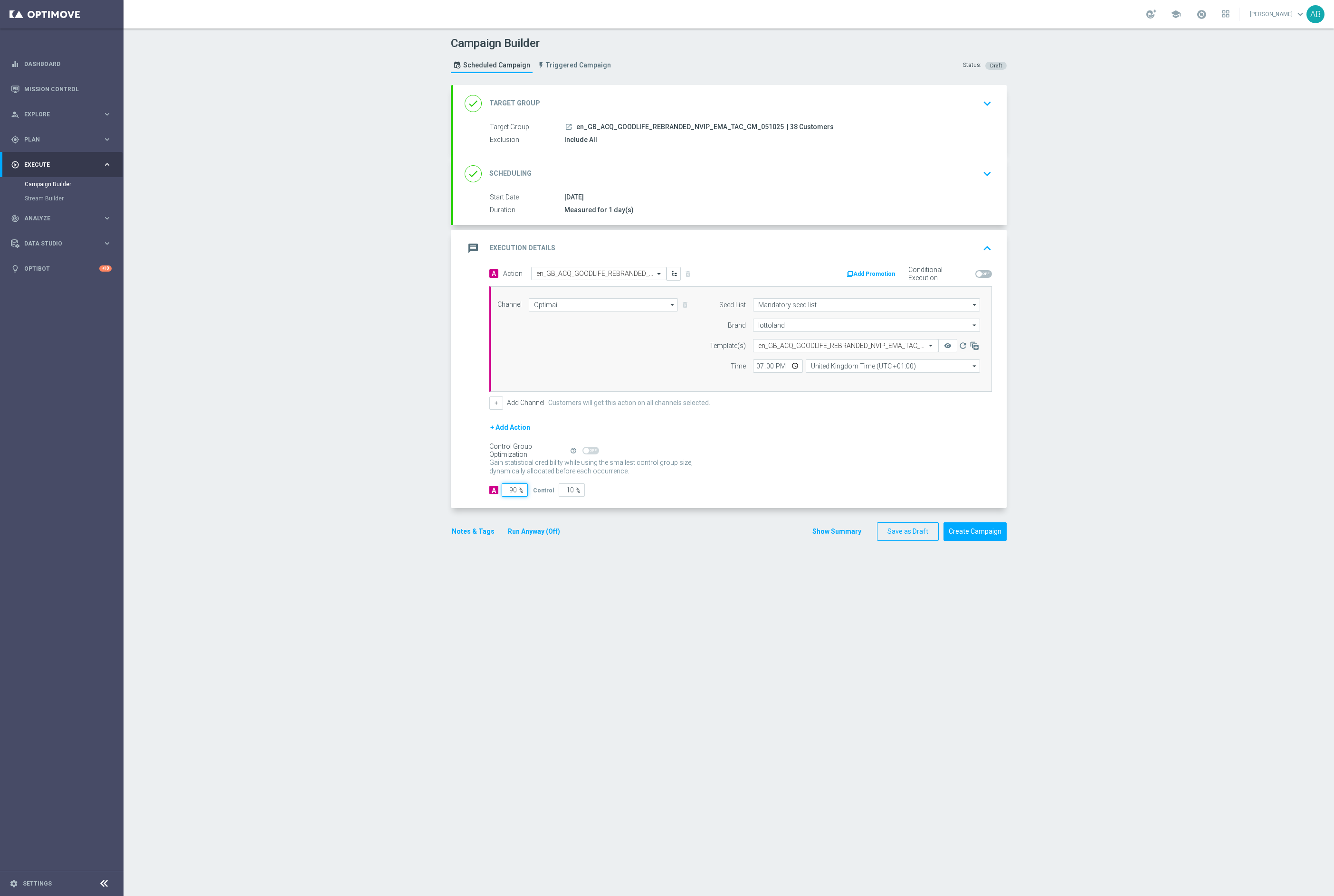
drag, startPoint x: 508, startPoint y: 496, endPoint x: 570, endPoint y: 510, distance: 63.6
click at [567, 509] on div "A Action Select action en_GB_ACQ_GOODLIFE_REBRANDED_NVIP_EMA_TAC_GM delete_fore…" at bounding box center [730, 388] width 554 height 242
type input "1"
type input "99"
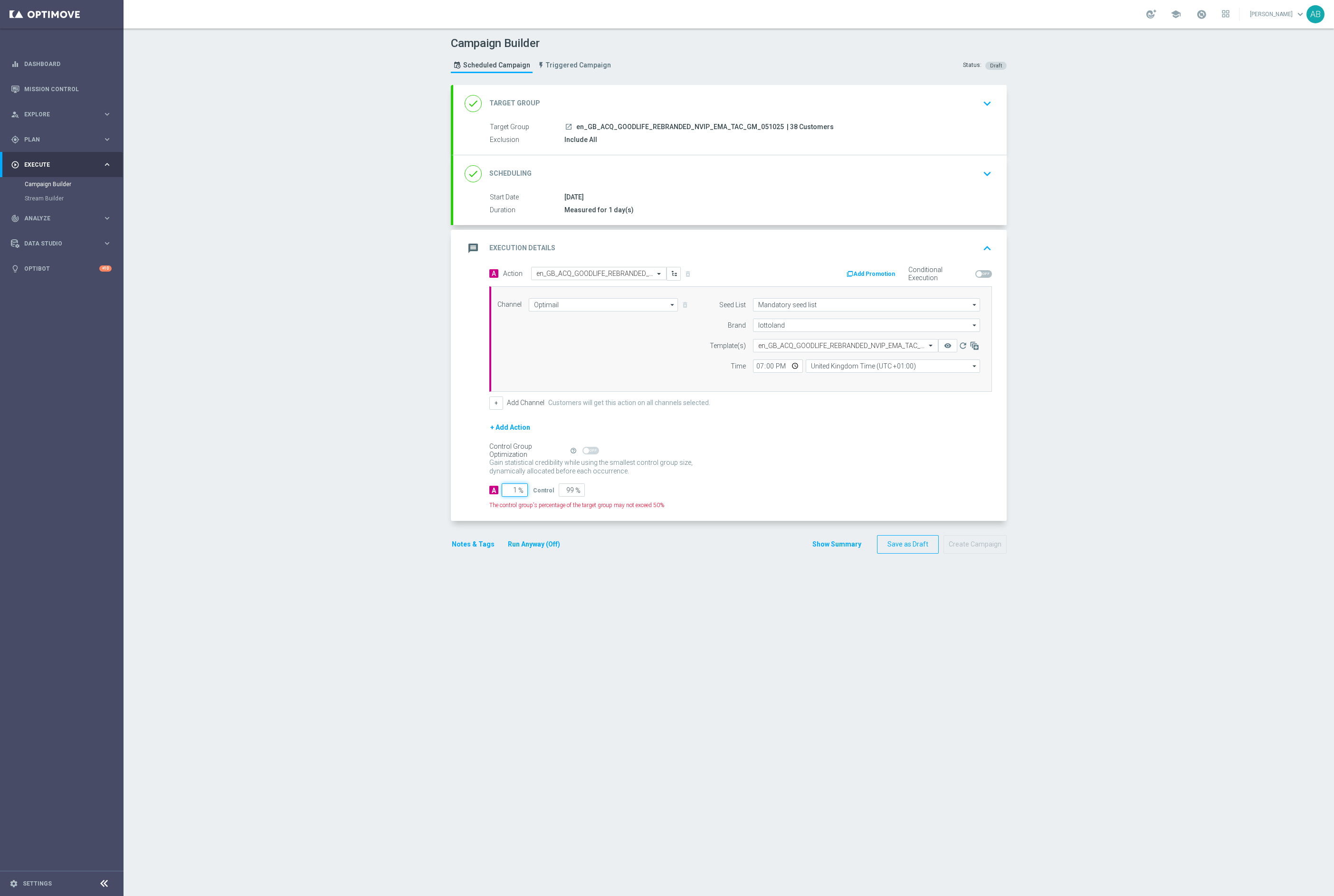
type input "10"
type input "90"
type input "100"
type input "0"
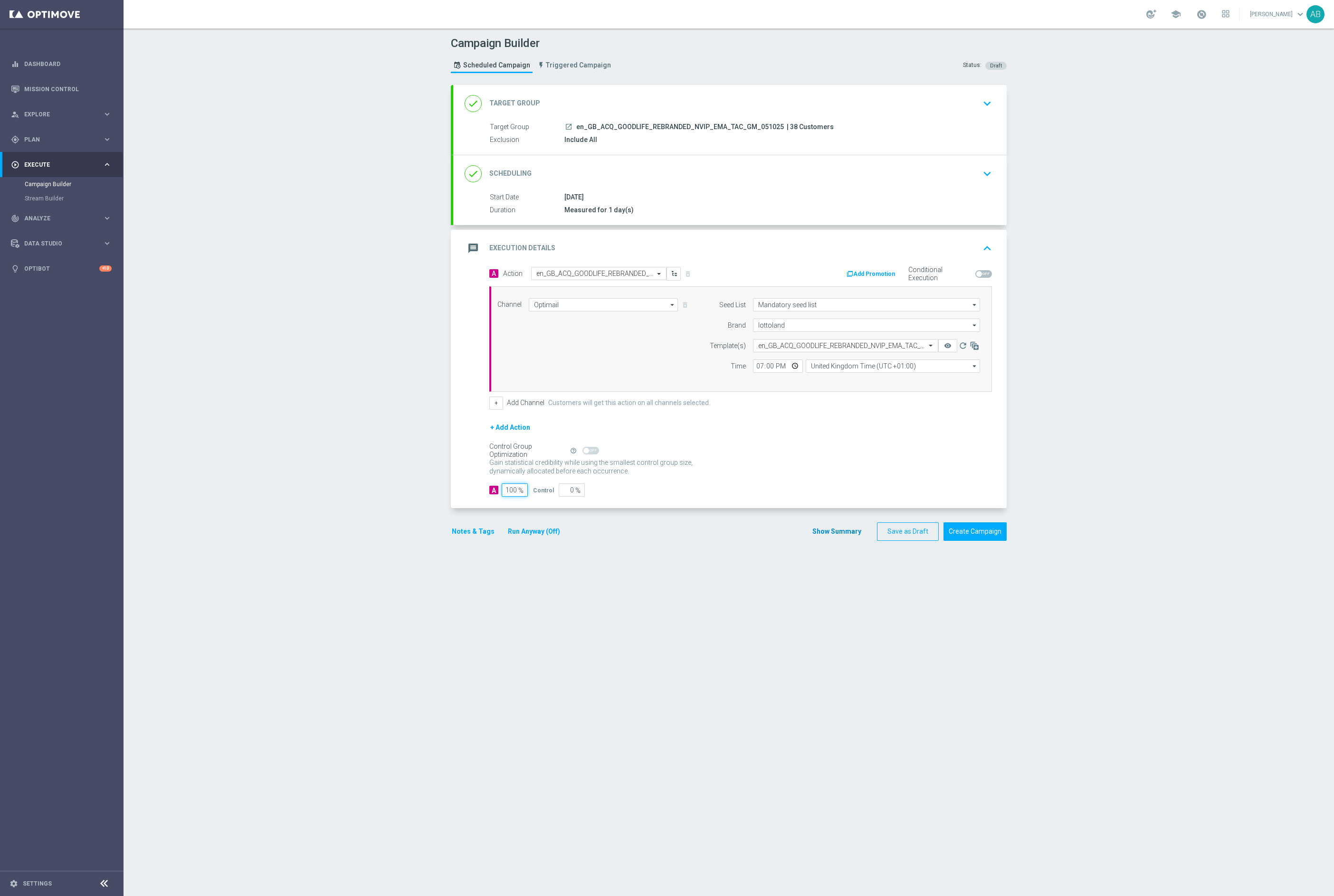
type input "100"
click at [847, 535] on button "Show Summary" at bounding box center [837, 532] width 50 height 11
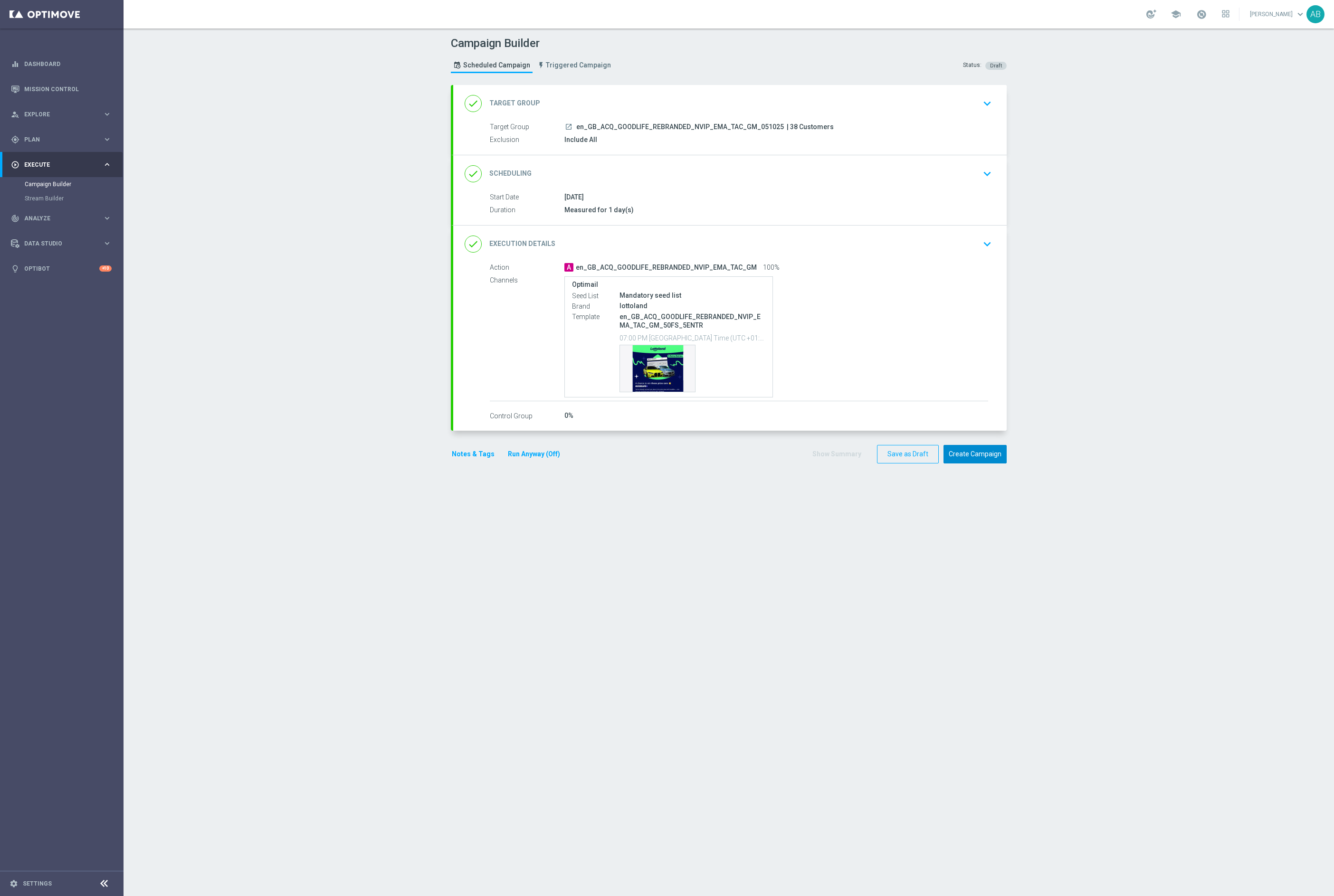
click at [974, 457] on button "Create Campaign" at bounding box center [975, 454] width 63 height 18
